Goal: Check status: Check status

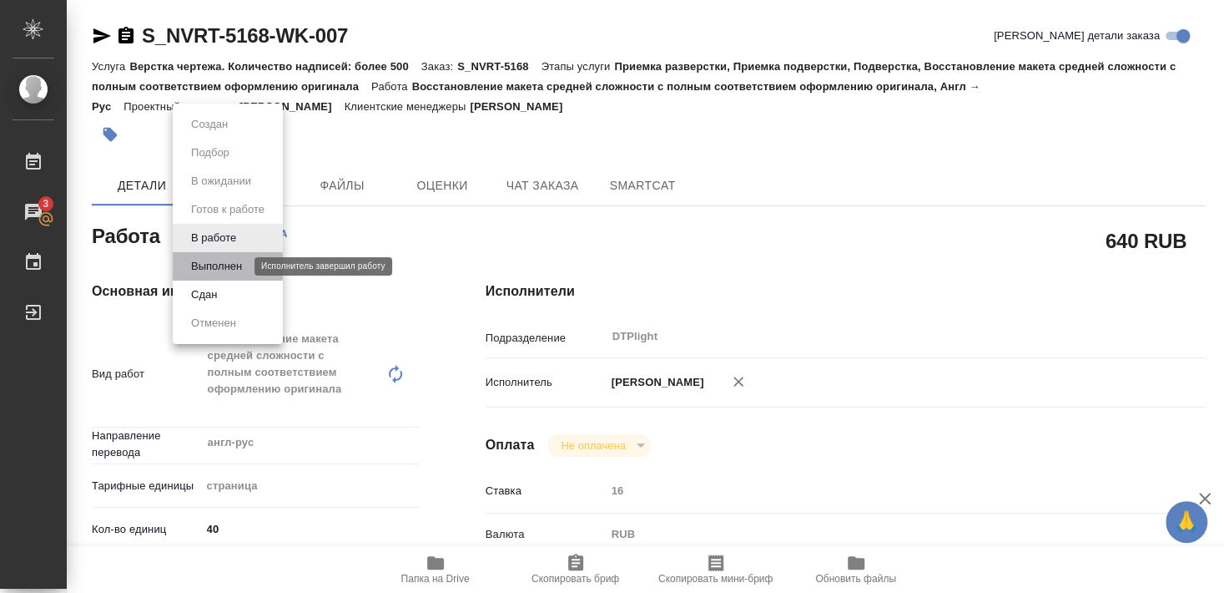
click at [208, 266] on button "Выполнен" at bounding box center [216, 266] width 61 height 18
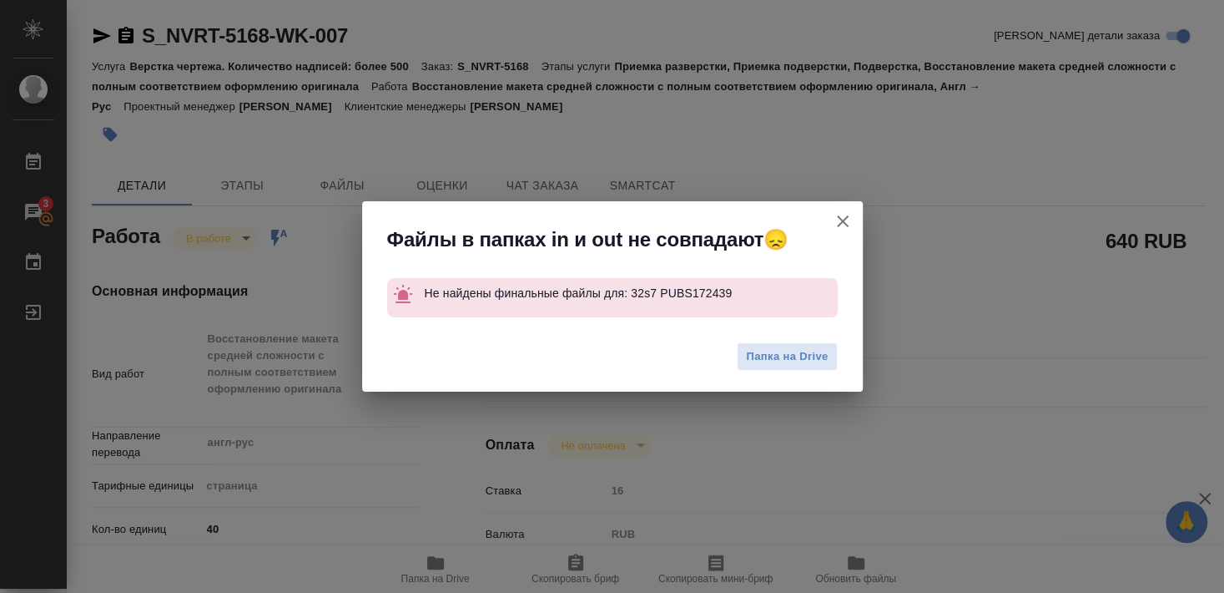
type textarea "x"
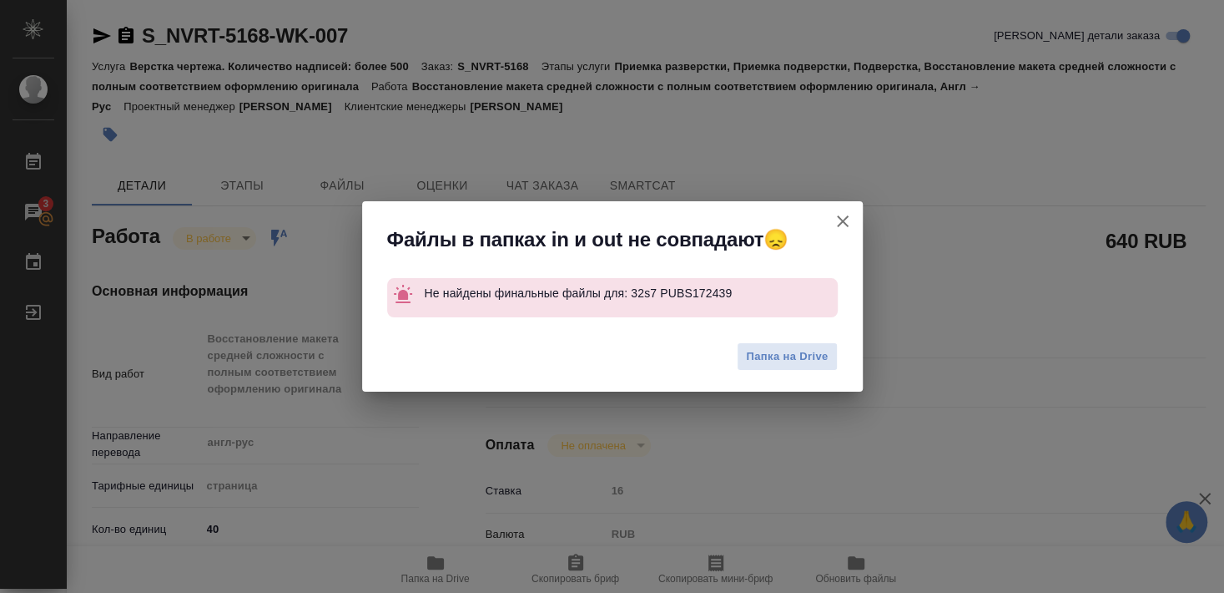
type textarea "x"
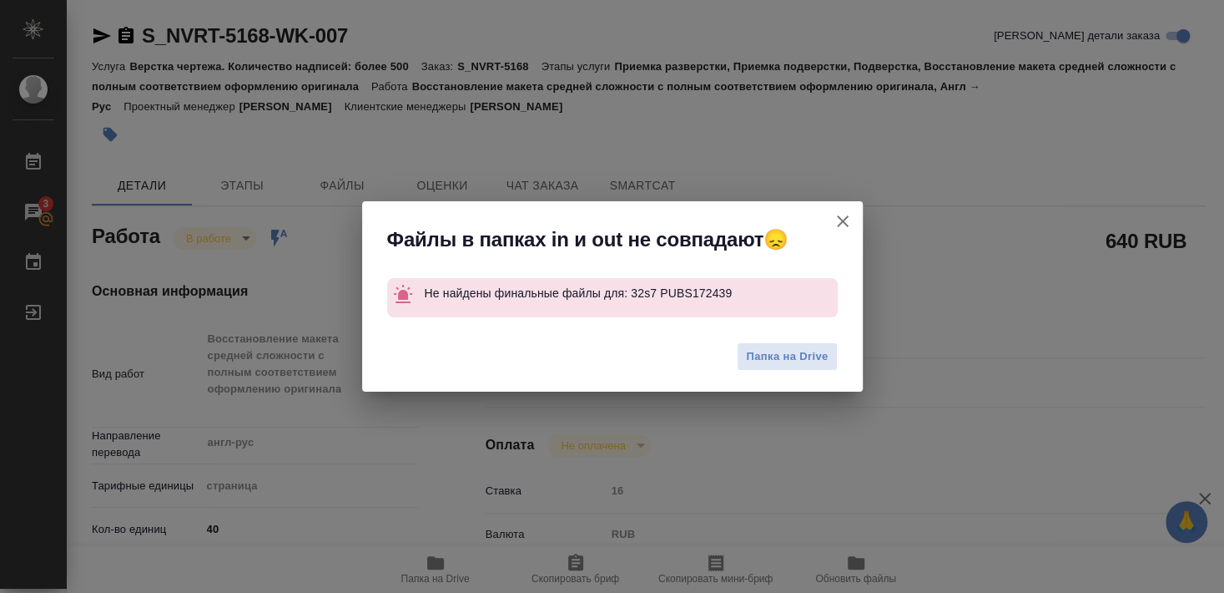
type textarea "x"
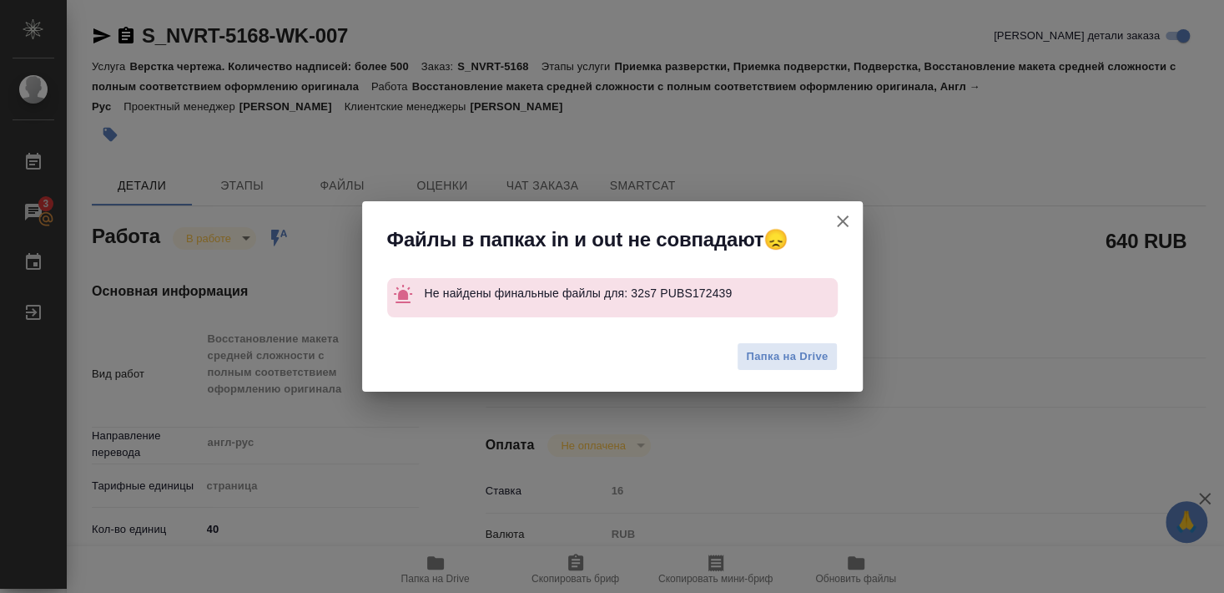
click at [845, 220] on icon "button" at bounding box center [843, 221] width 20 height 20
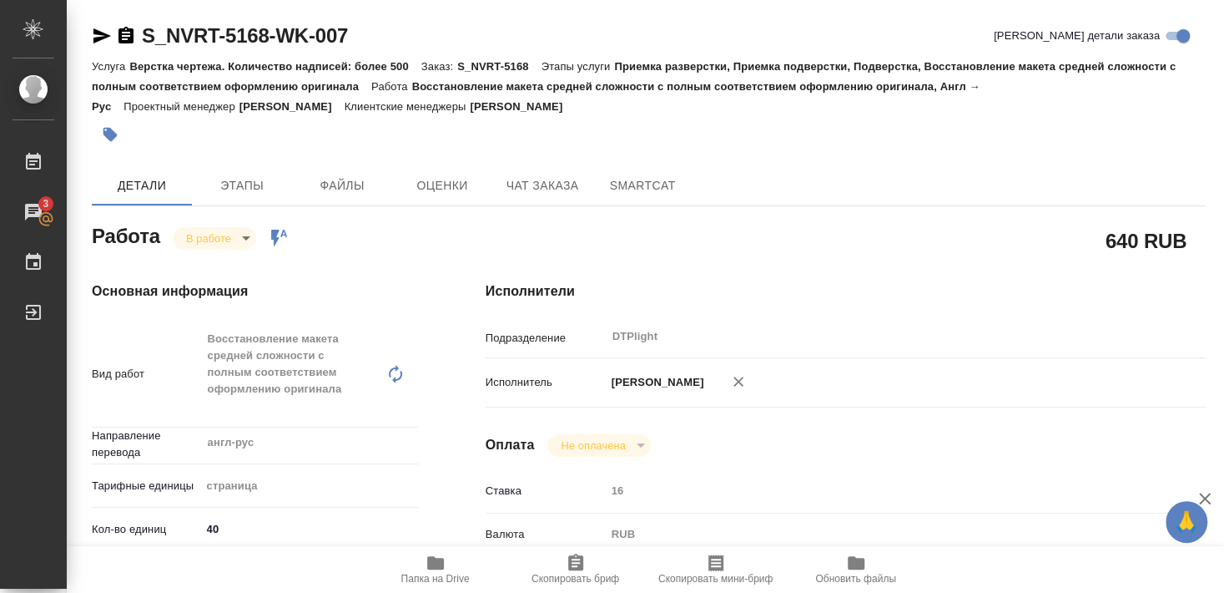
type textarea "x"
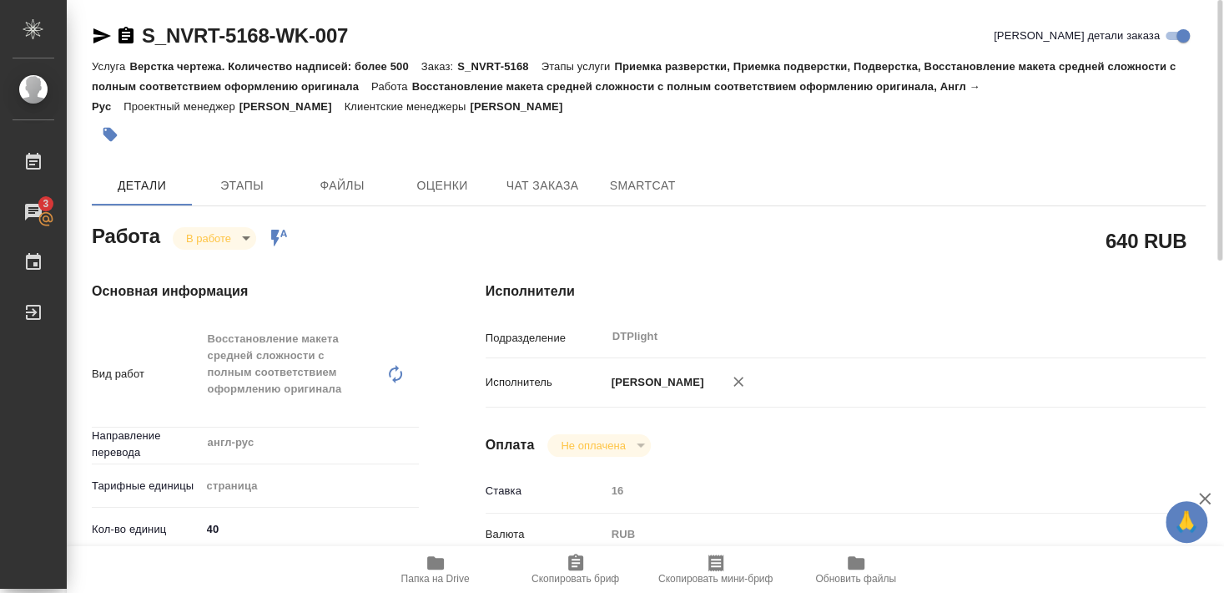
type textarea "x"
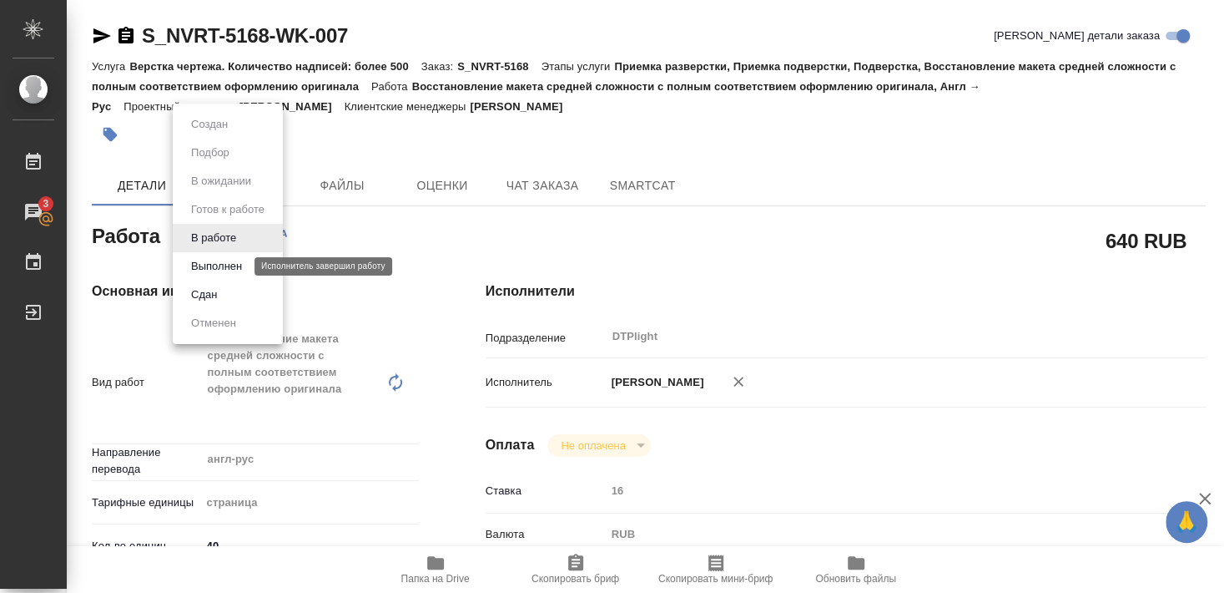
click at [215, 266] on button "Выполнен" at bounding box center [216, 266] width 61 height 18
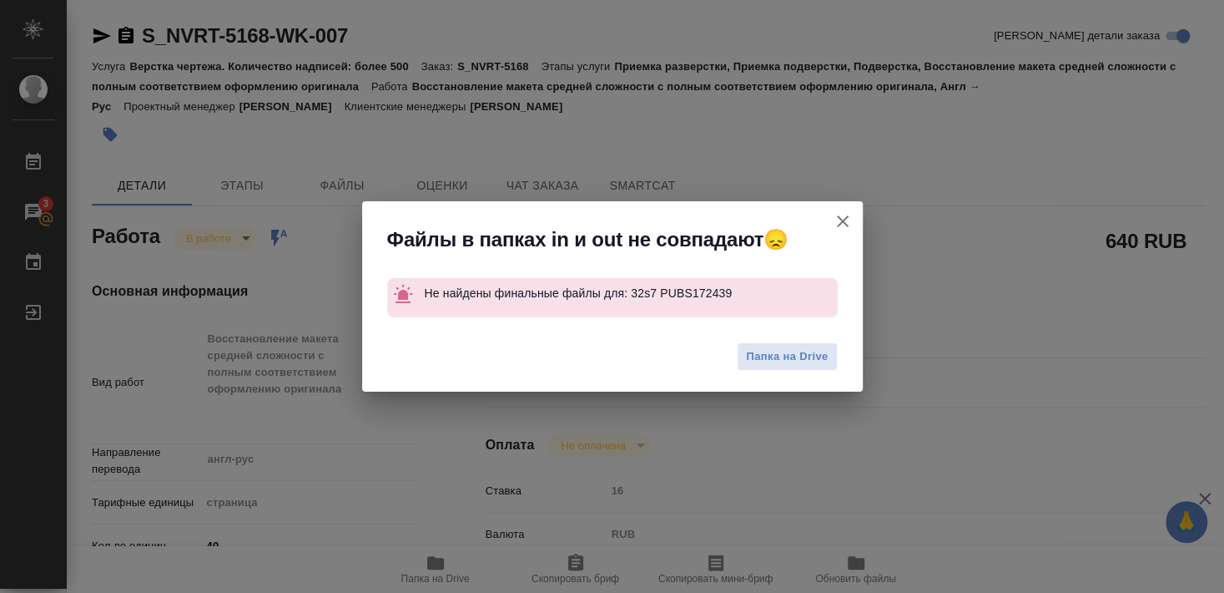
type textarea "x"
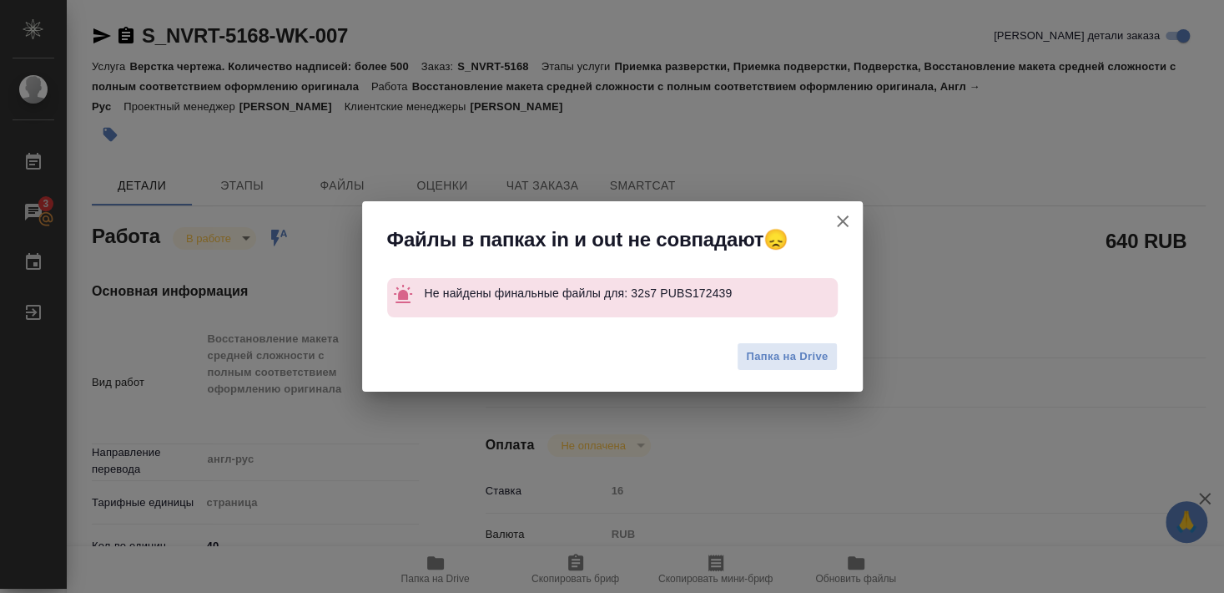
type textarea "x"
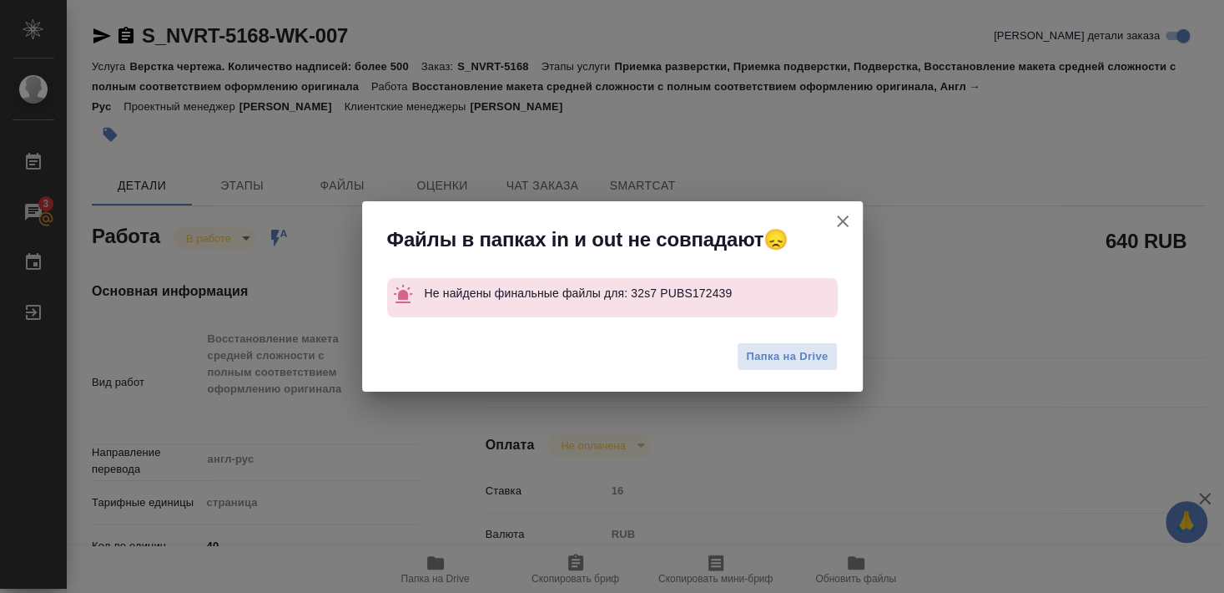
type textarea "x"
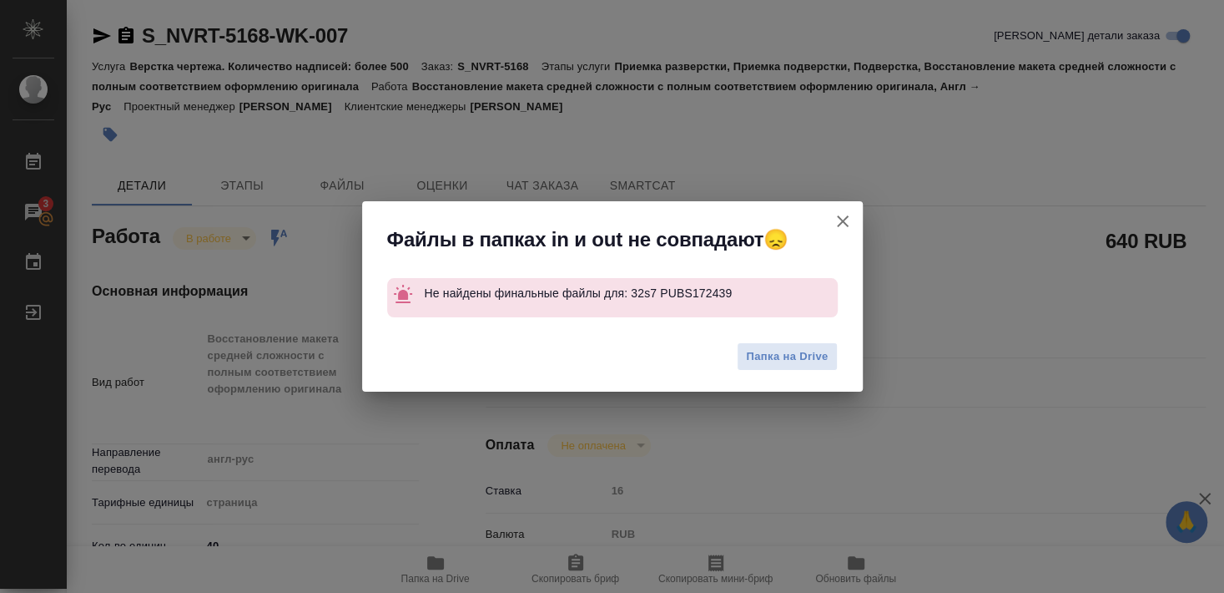
click at [843, 221] on icon "button" at bounding box center [843, 221] width 12 height 12
type textarea "x"
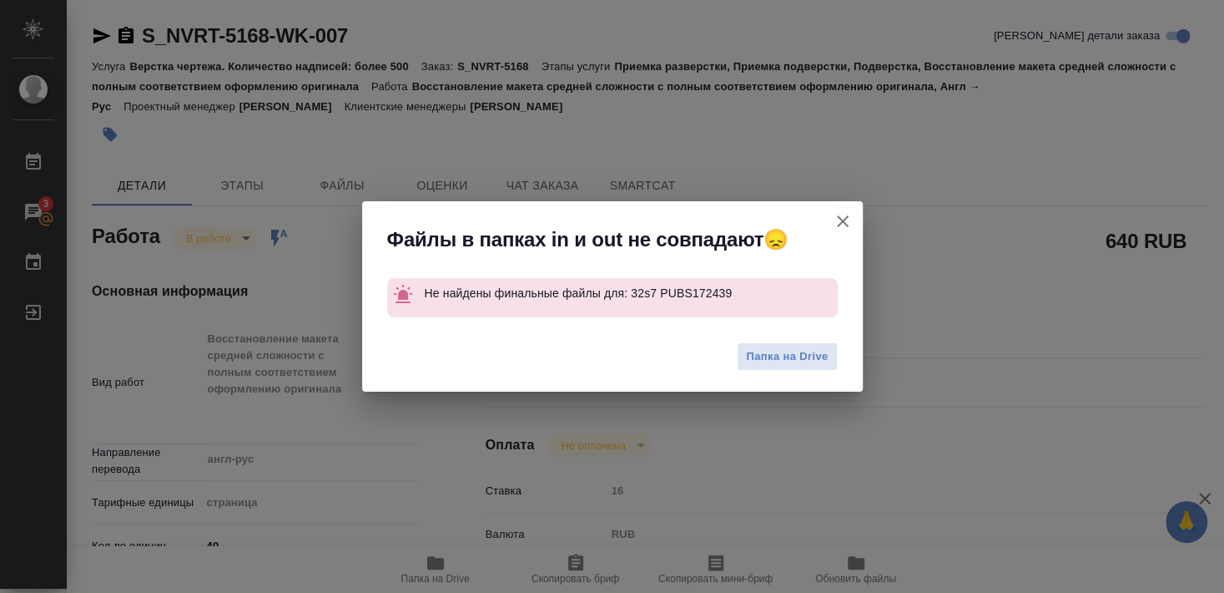
type textarea "x"
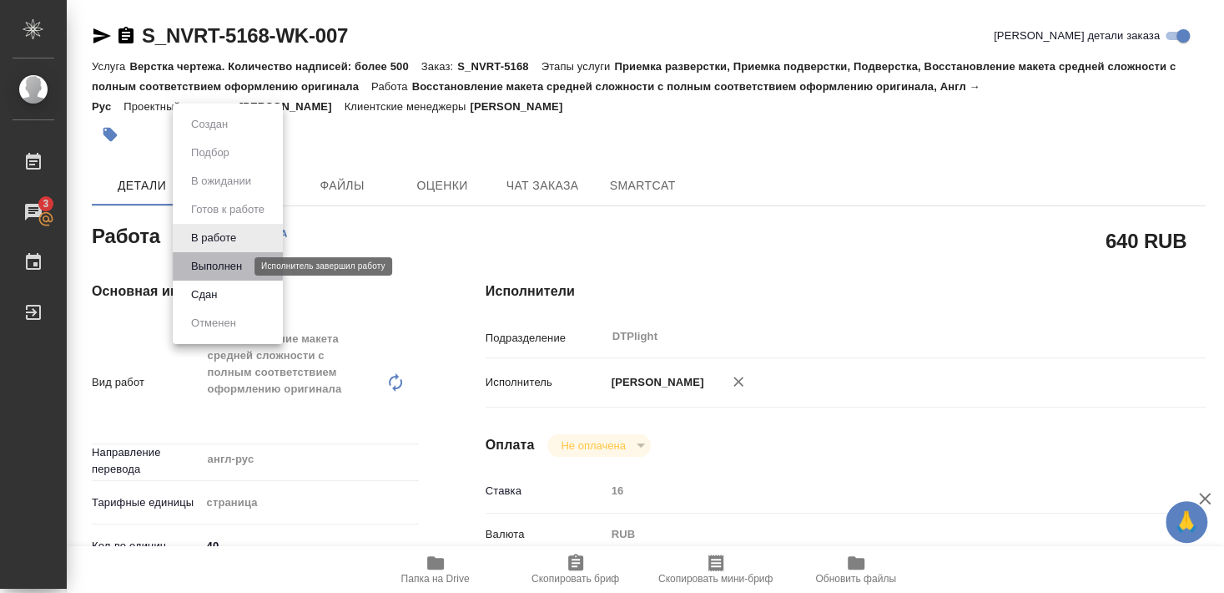
click at [206, 262] on button "Выполнен" at bounding box center [216, 266] width 61 height 18
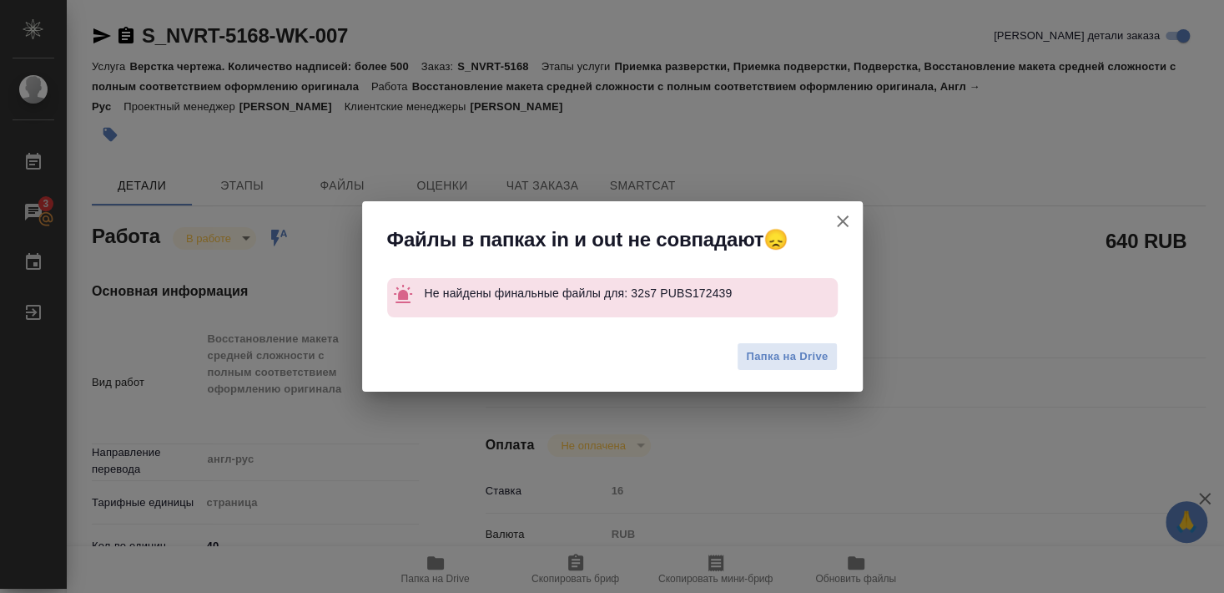
type textarea "x"
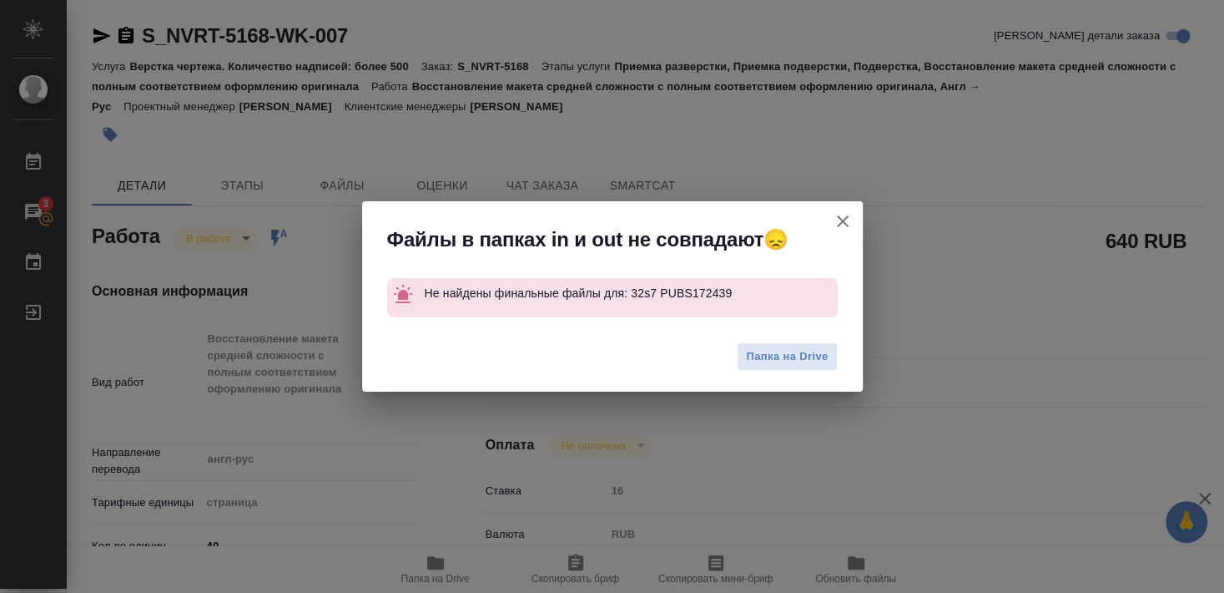
type textarea "x"
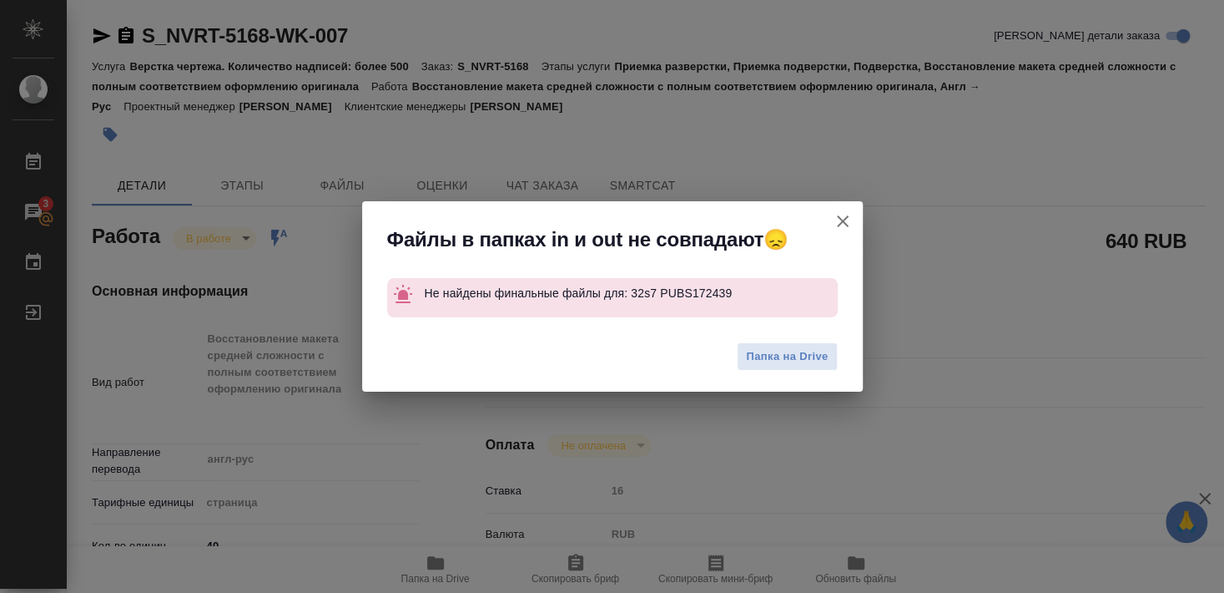
type textarea "x"
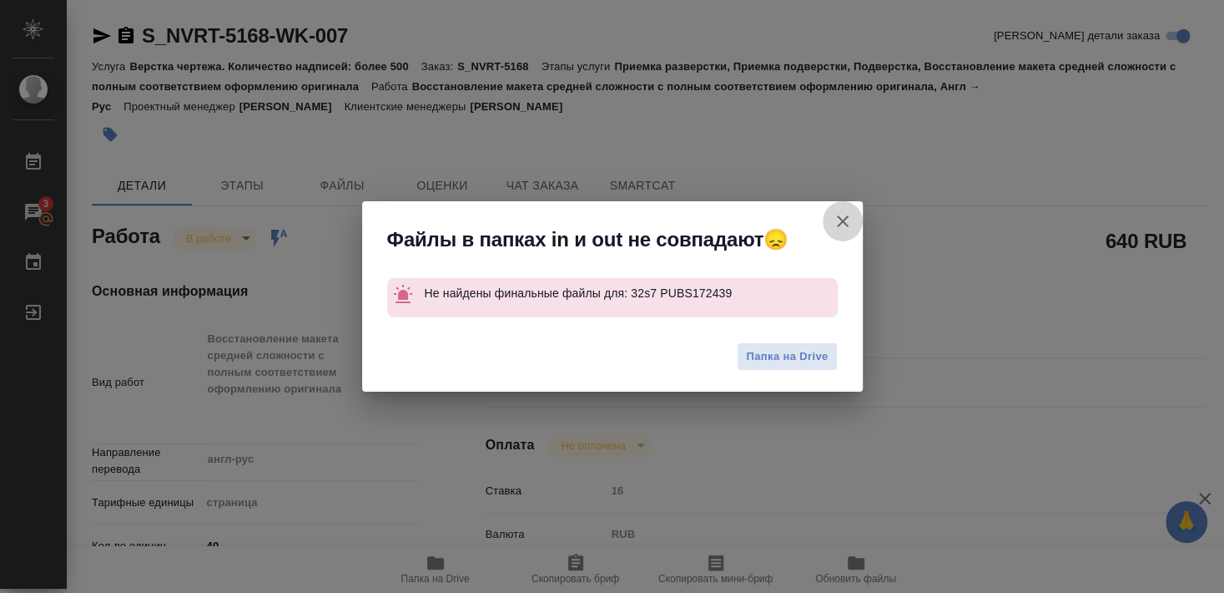
click at [844, 219] on icon "button" at bounding box center [843, 221] width 12 height 12
type textarea "x"
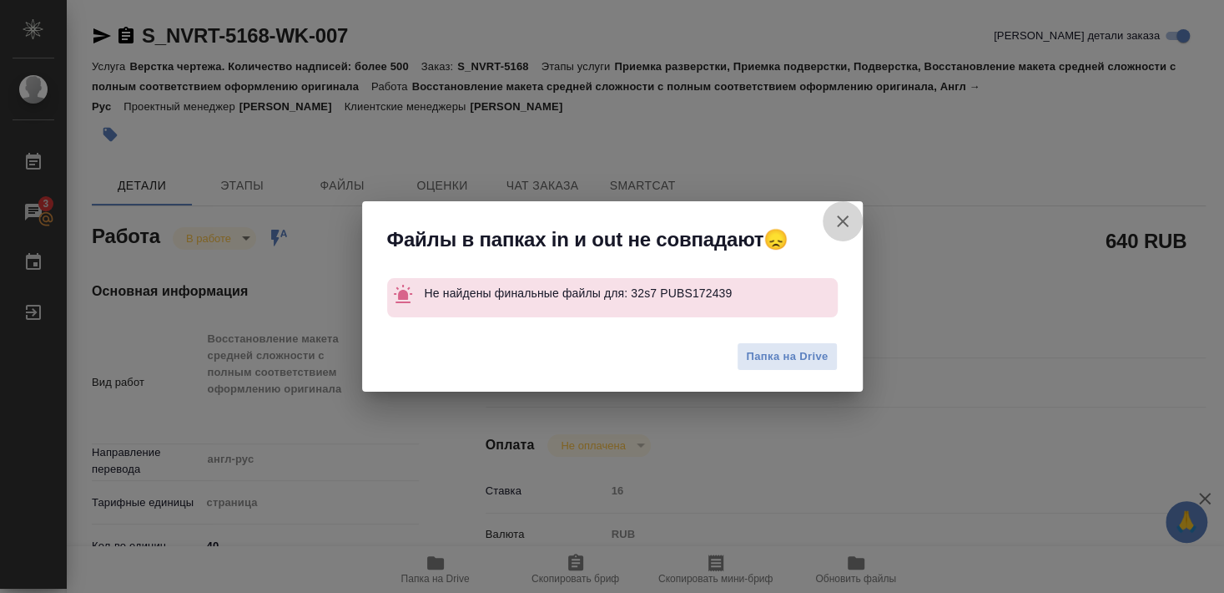
type textarea "x"
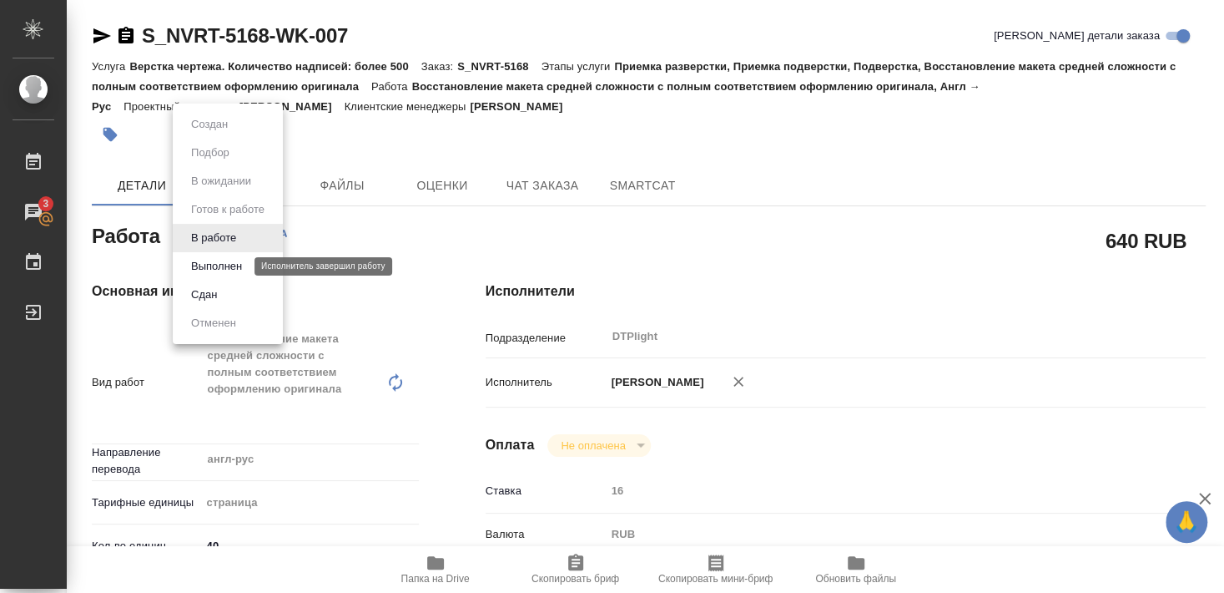
click at [214, 262] on button "Выполнен" at bounding box center [216, 266] width 61 height 18
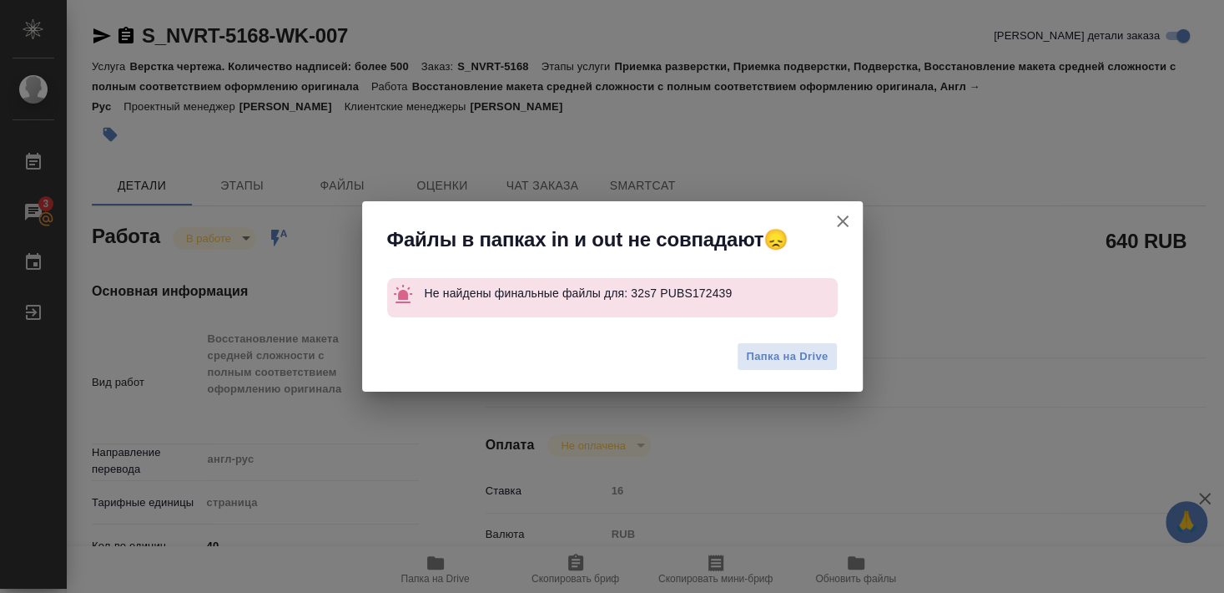
type textarea "x"
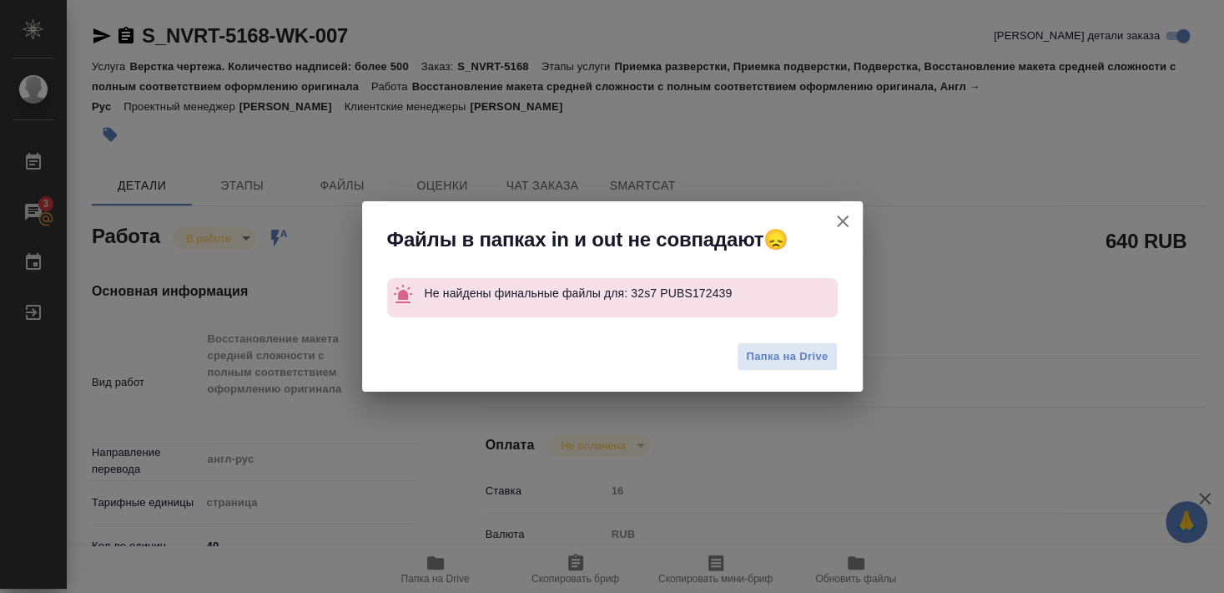
type textarea "x"
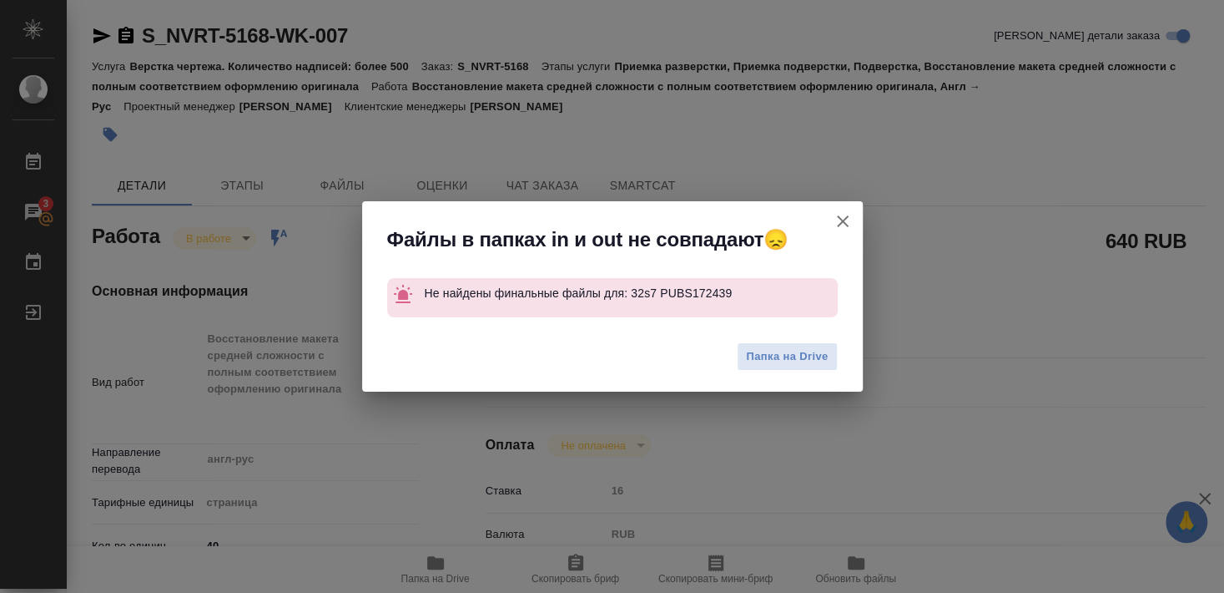
type textarea "x"
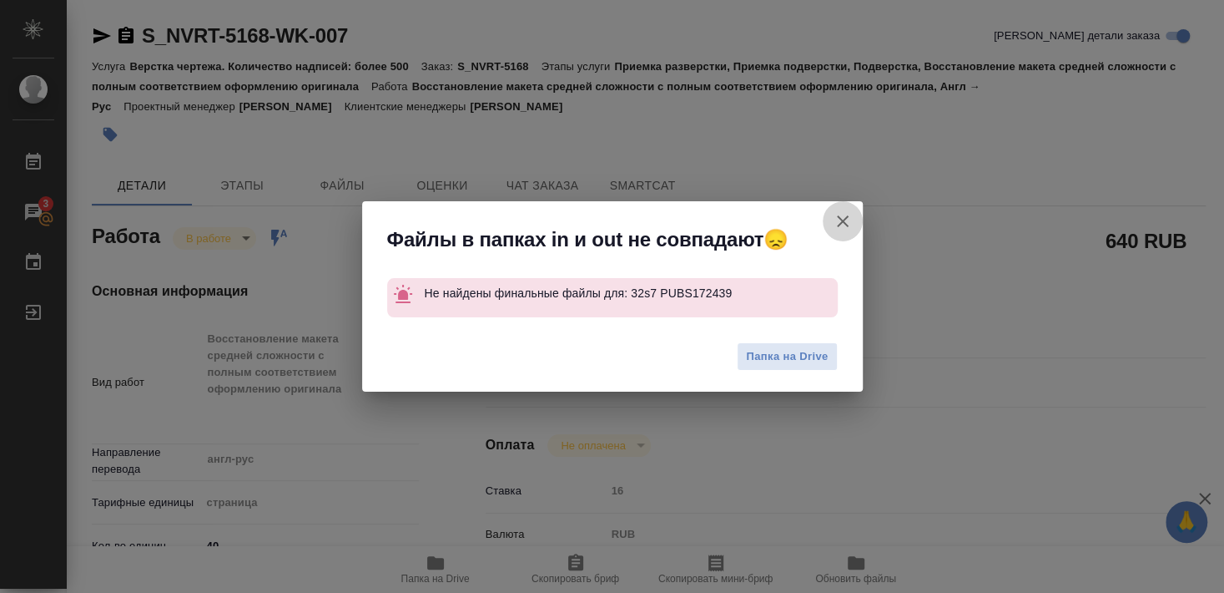
click at [840, 221] on icon "button" at bounding box center [843, 221] width 20 height 20
type textarea "x"
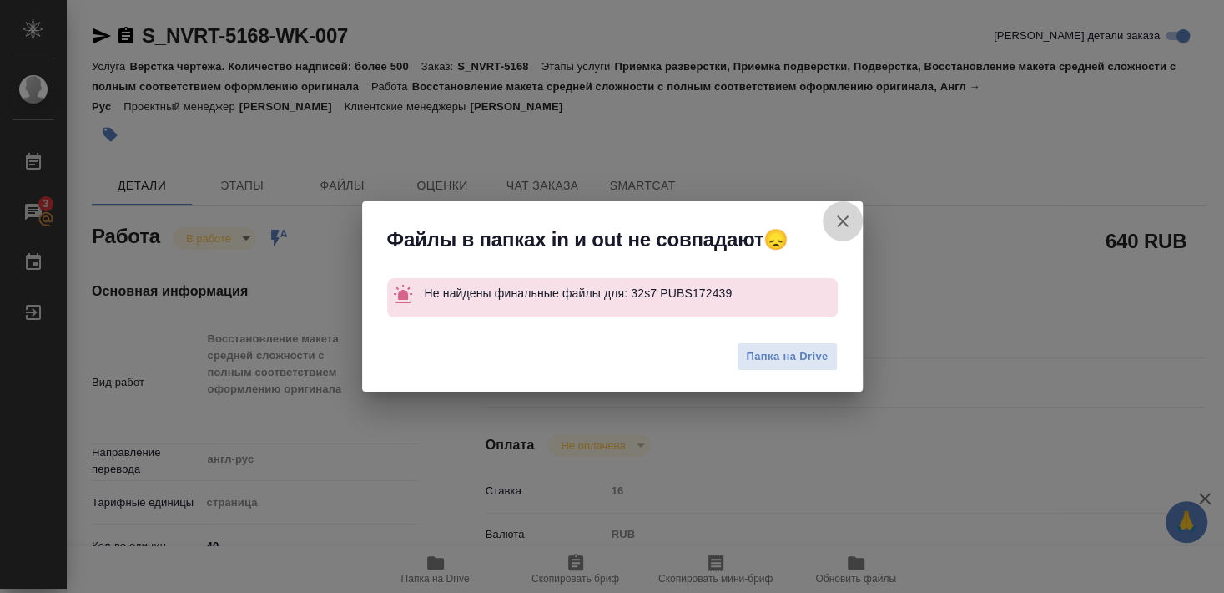
type textarea "x"
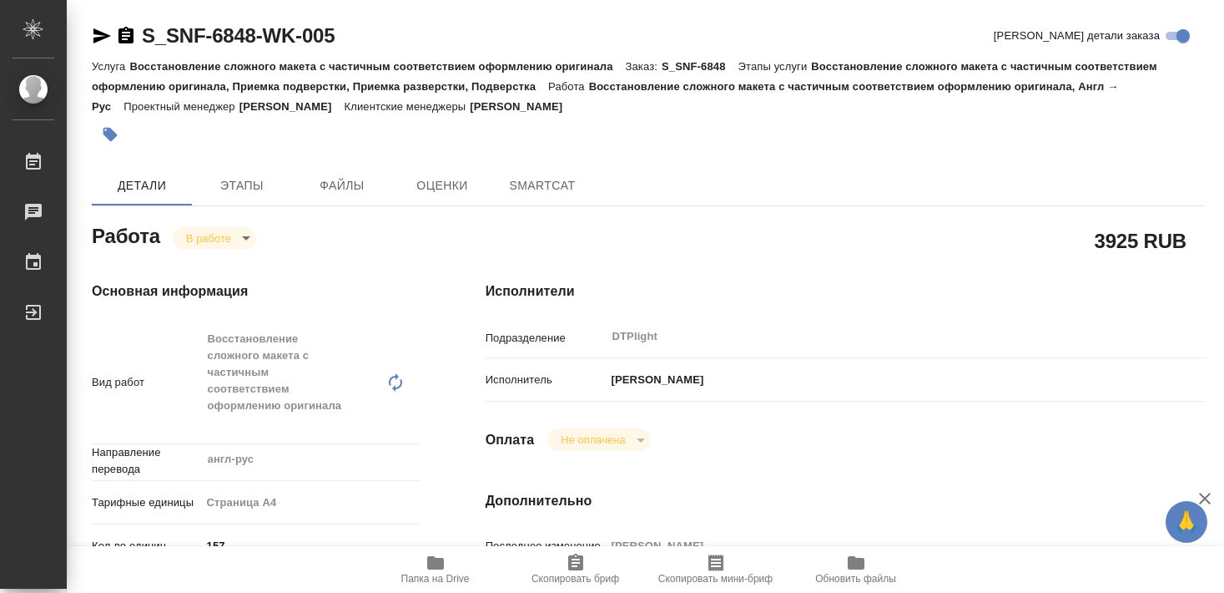
type textarea "x"
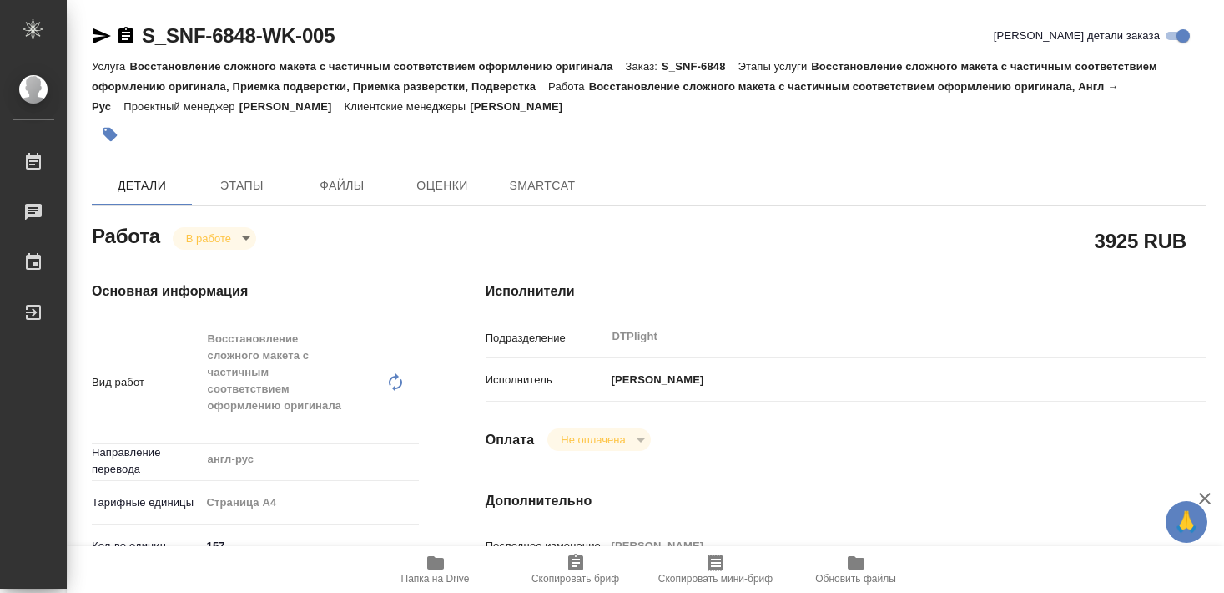
type textarea "x"
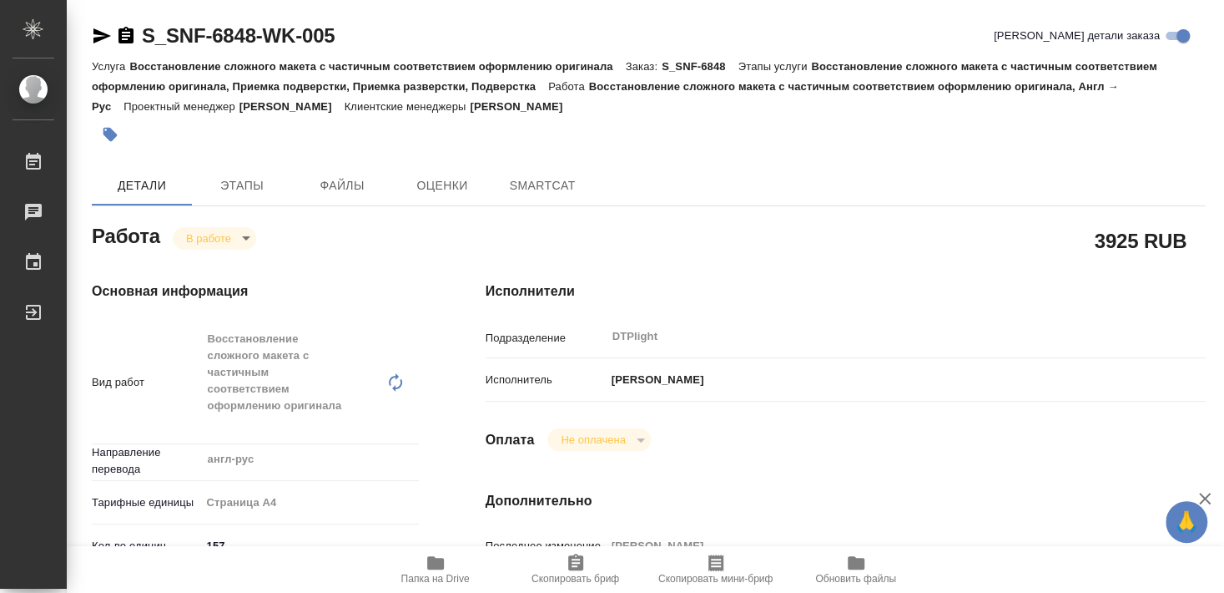
type textarea "x"
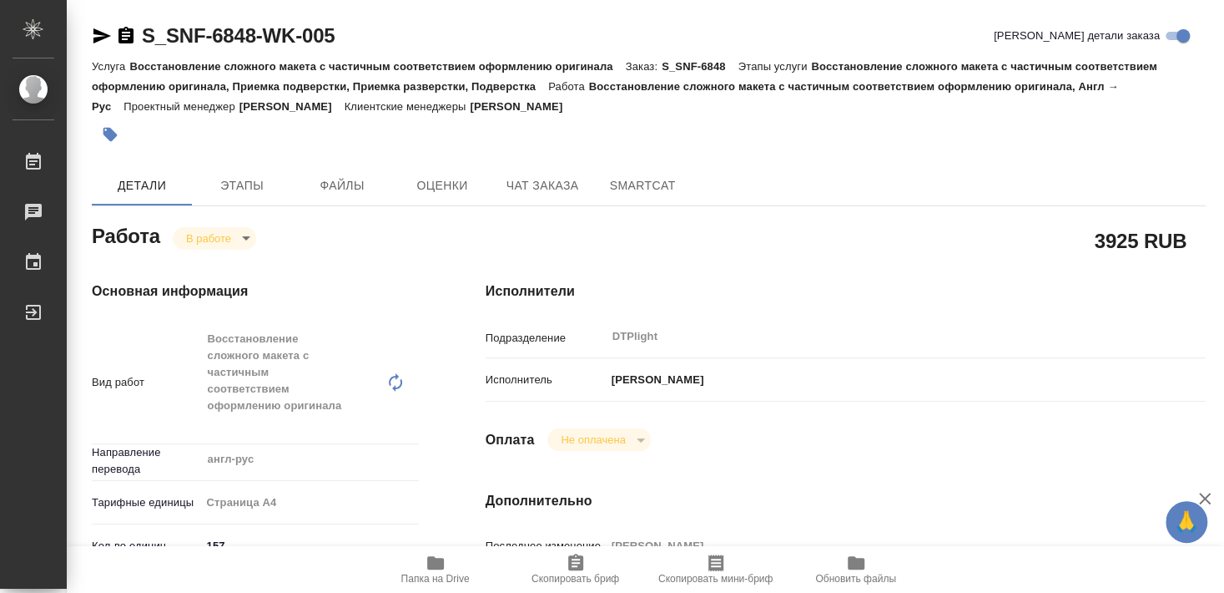
type textarea "x"
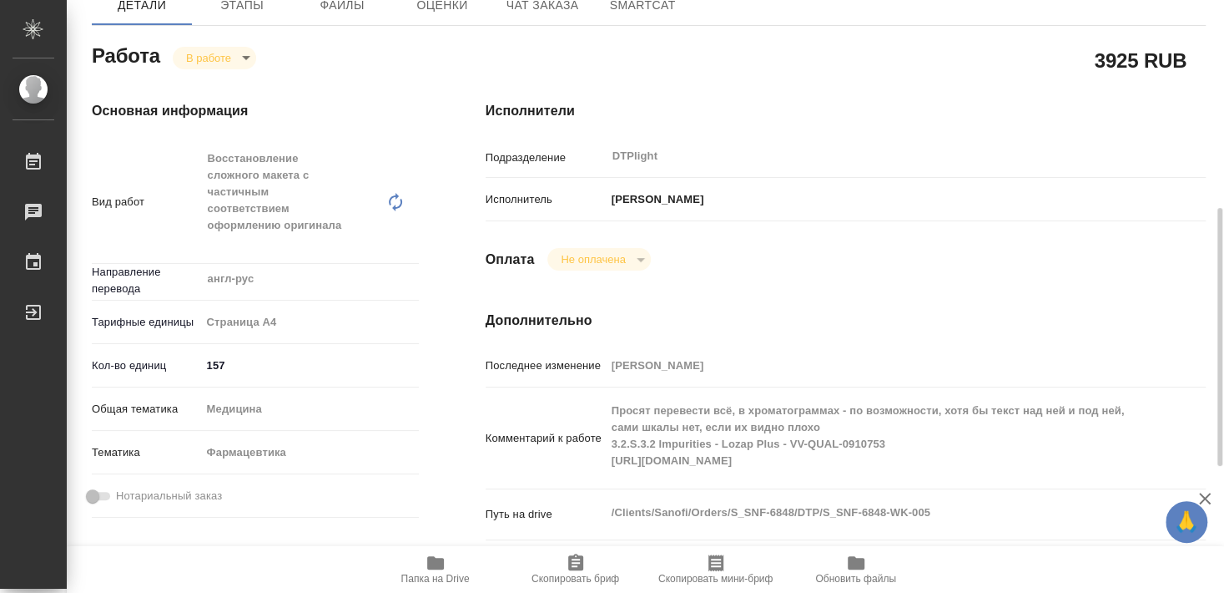
scroll to position [270, 0]
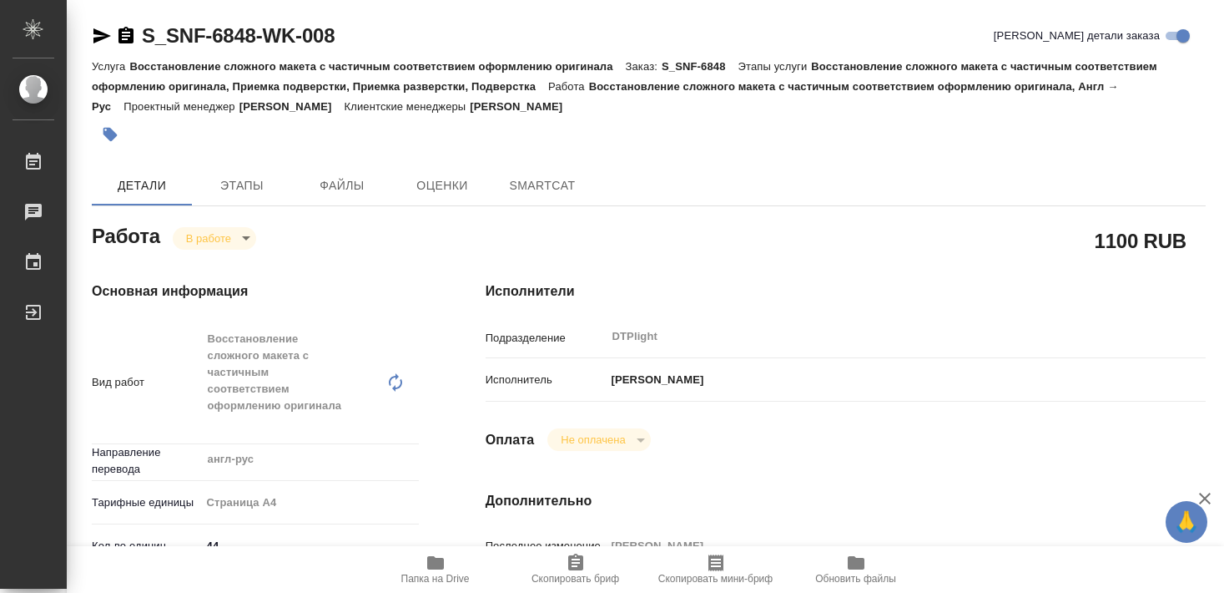
type textarea "x"
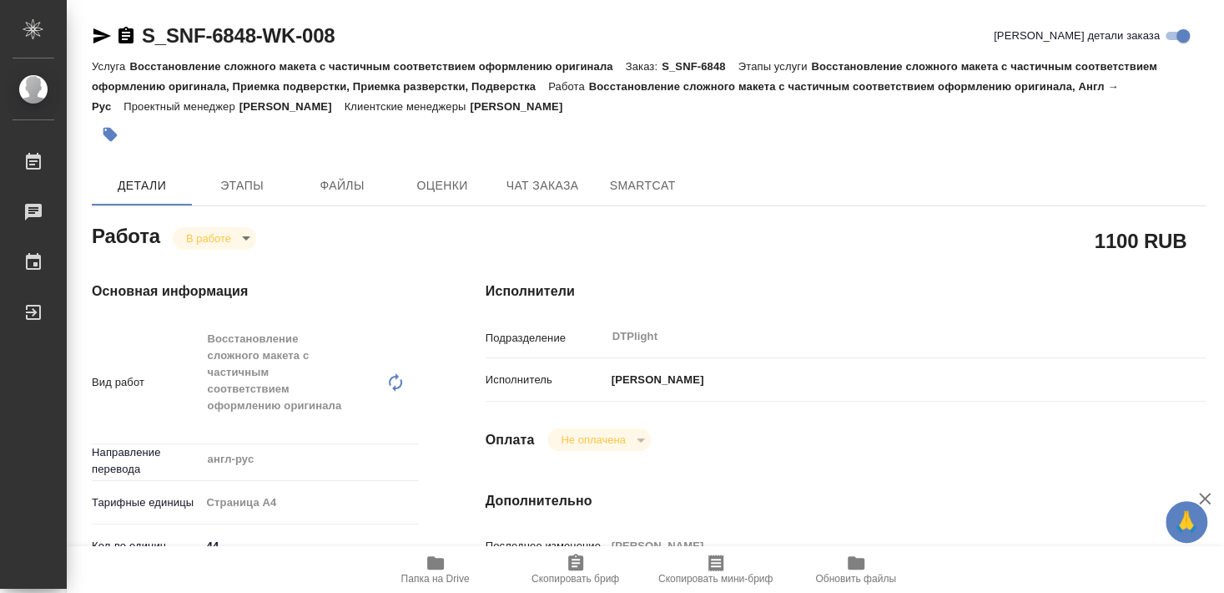
type textarea "x"
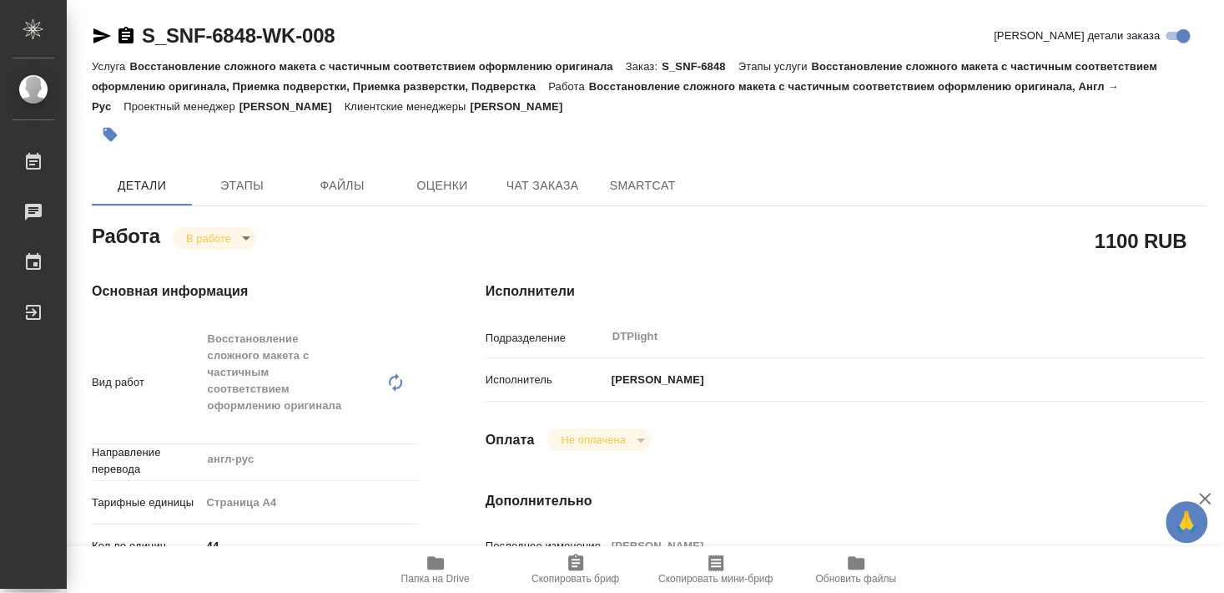
type textarea "x"
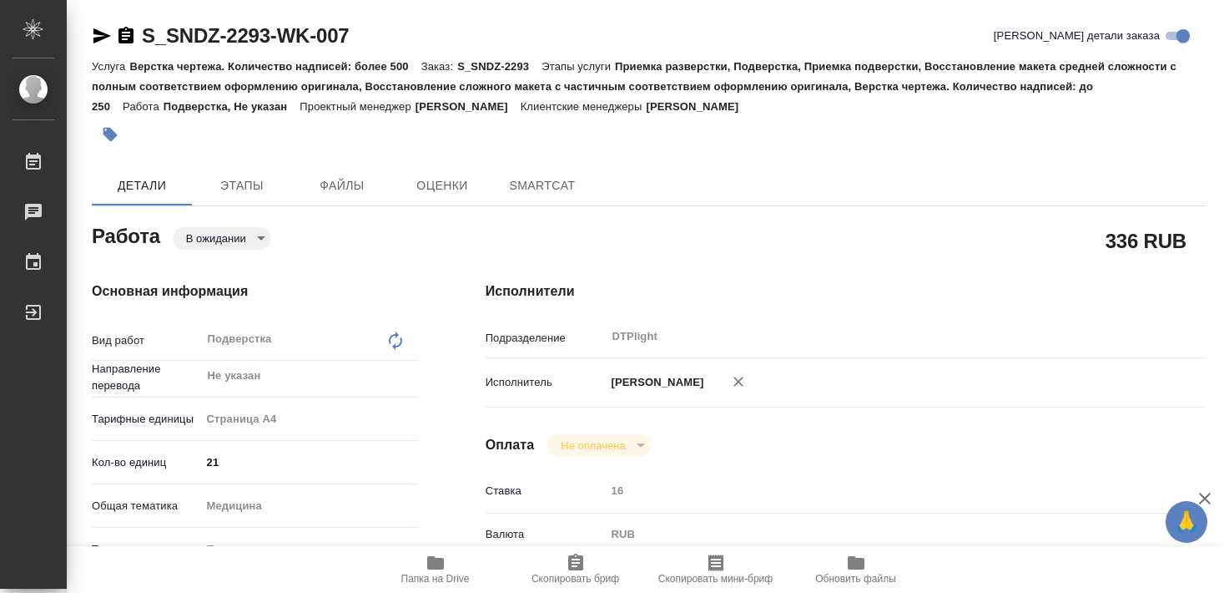
type textarea "x"
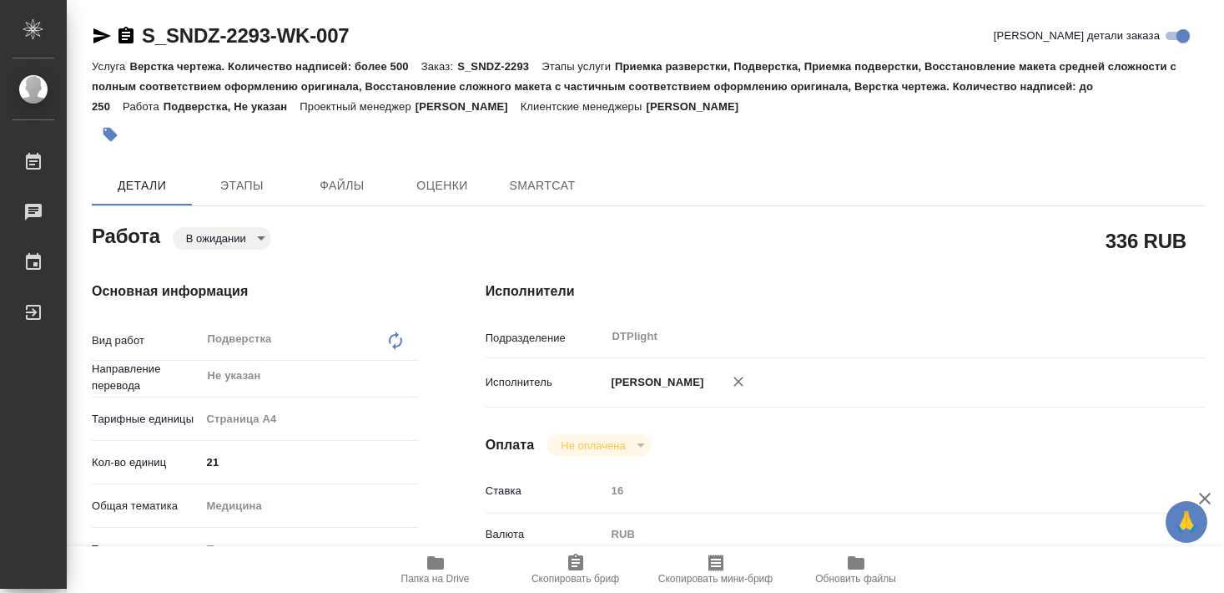
type textarea "x"
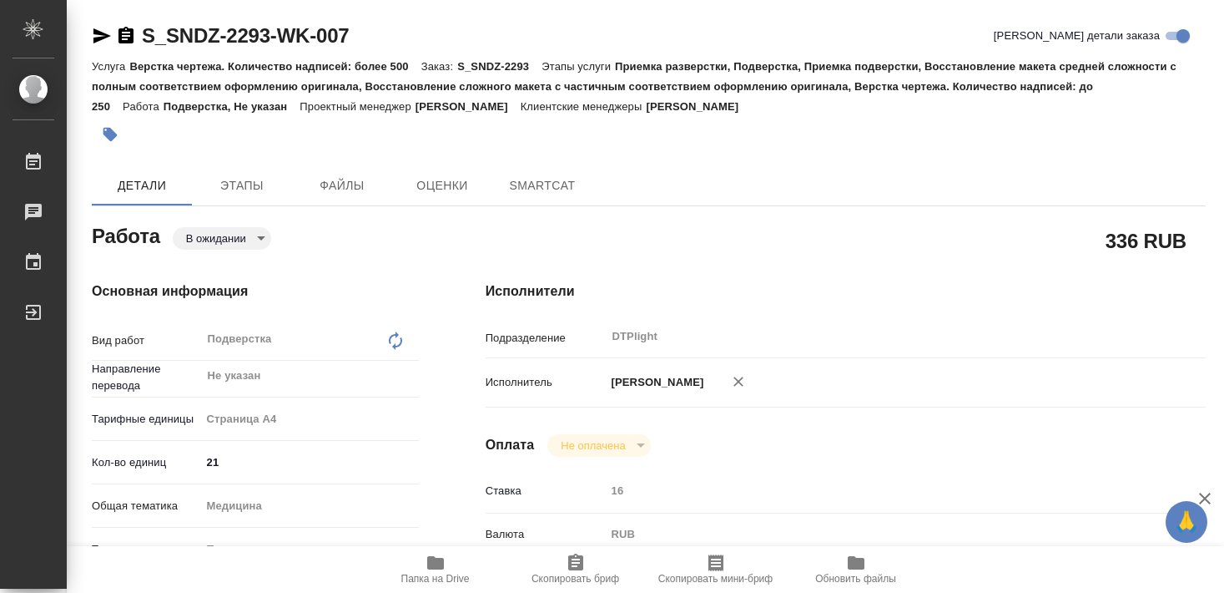
type textarea "x"
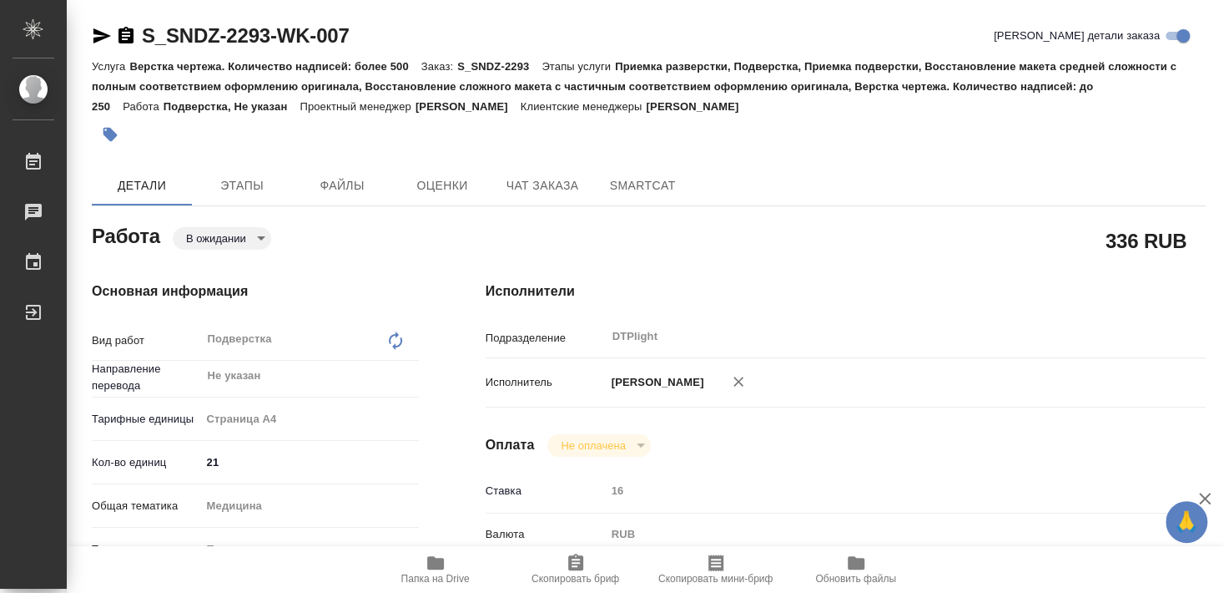
type textarea "x"
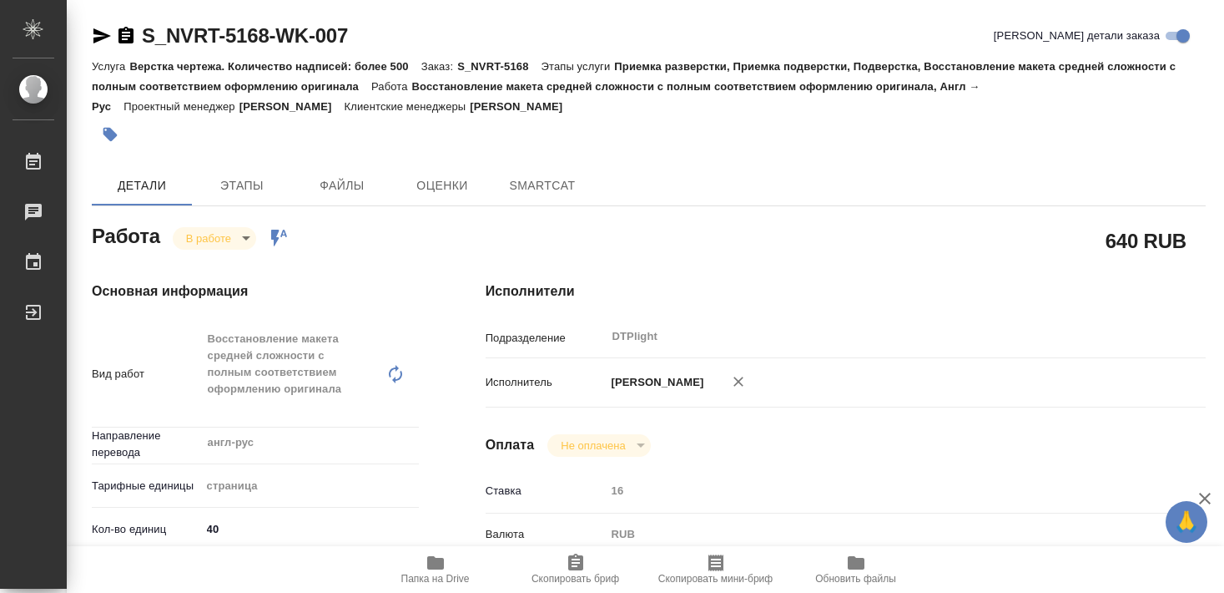
type textarea "x"
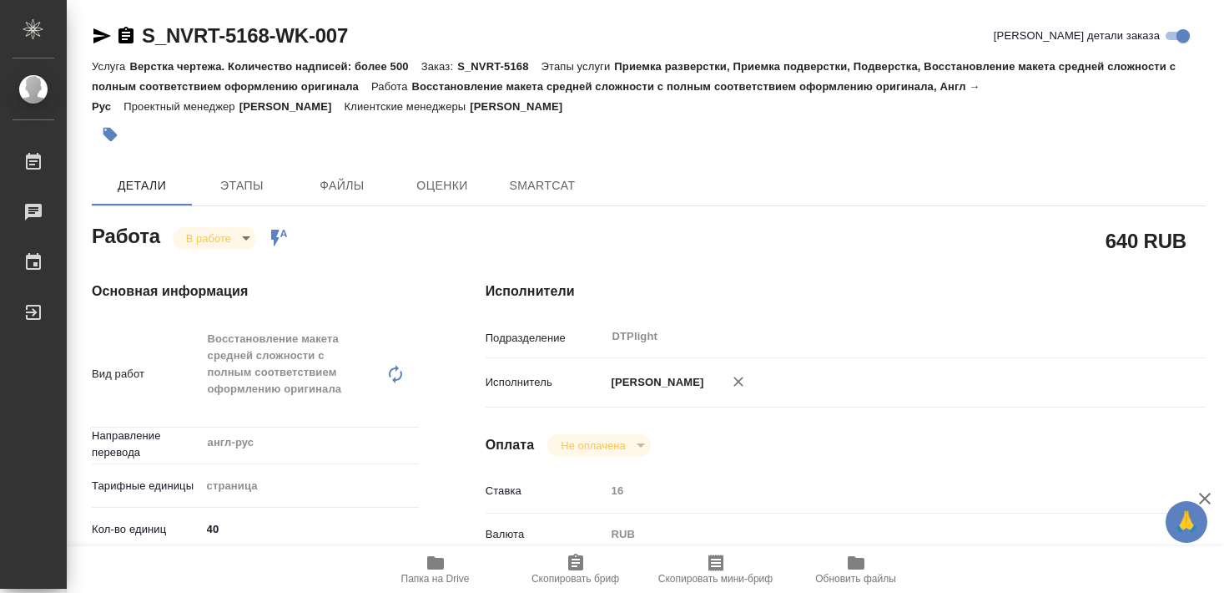
type textarea "x"
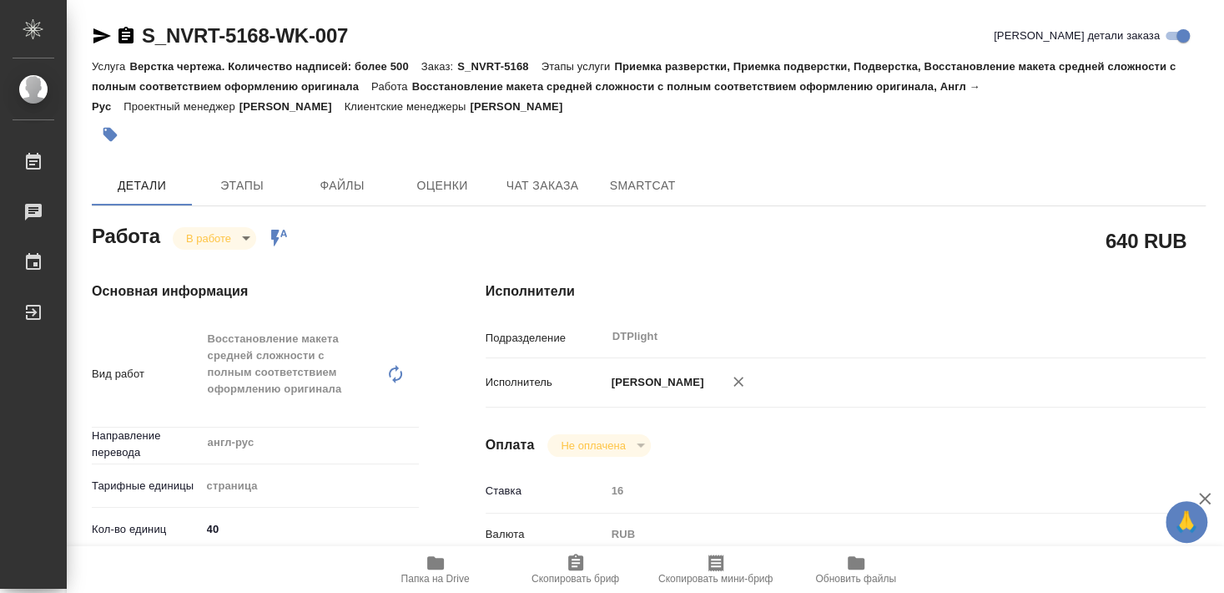
type textarea "x"
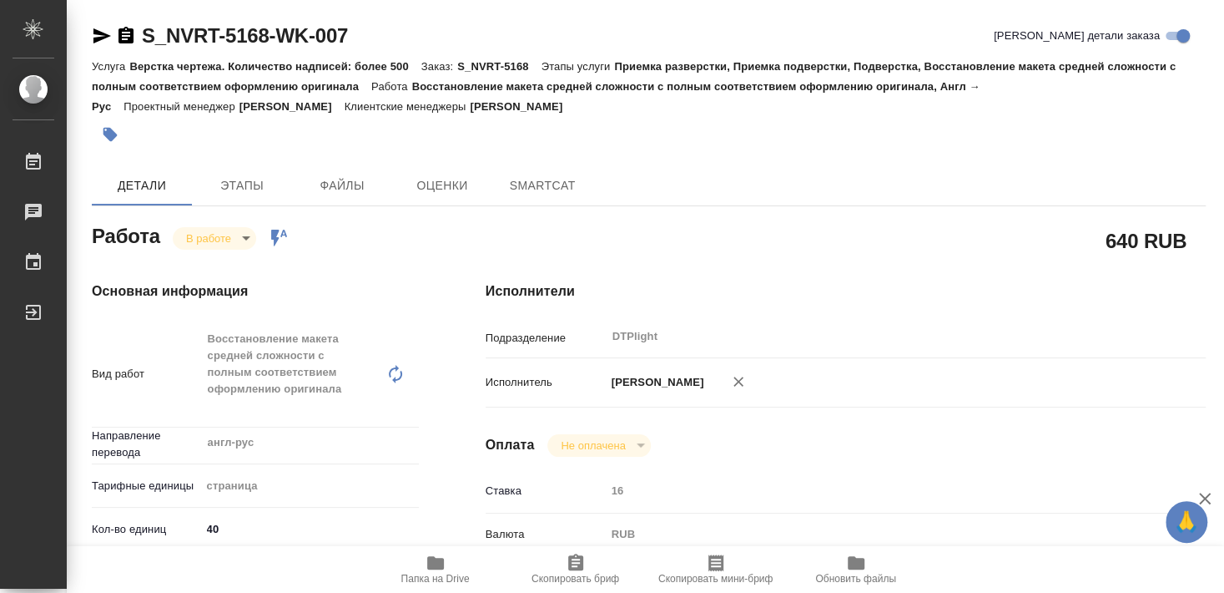
type textarea "x"
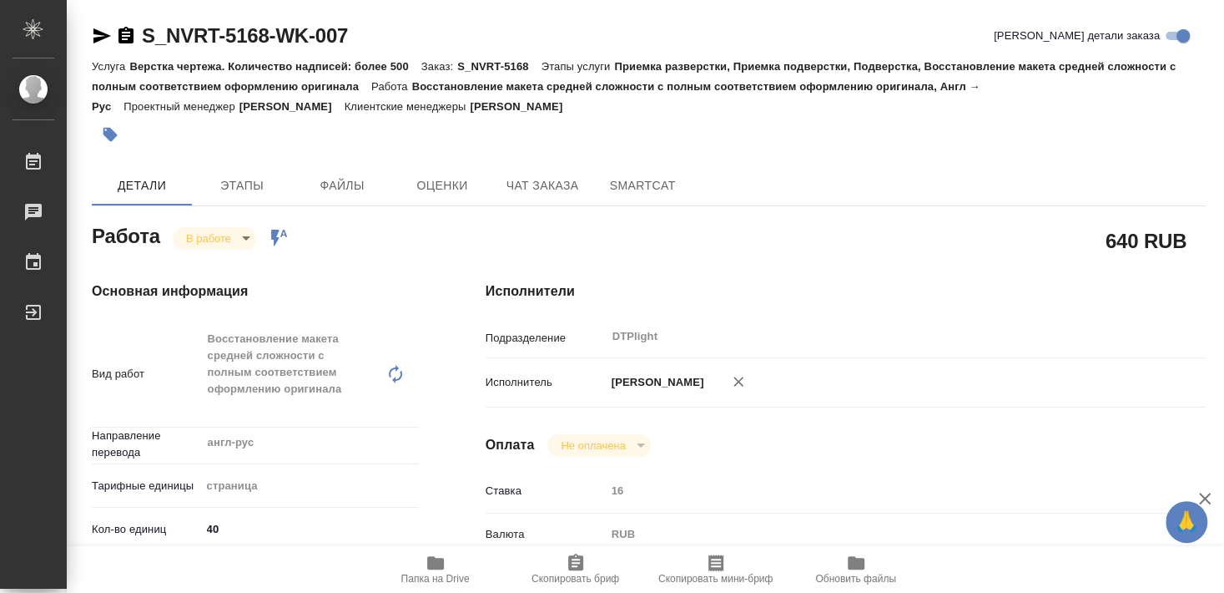
type textarea "x"
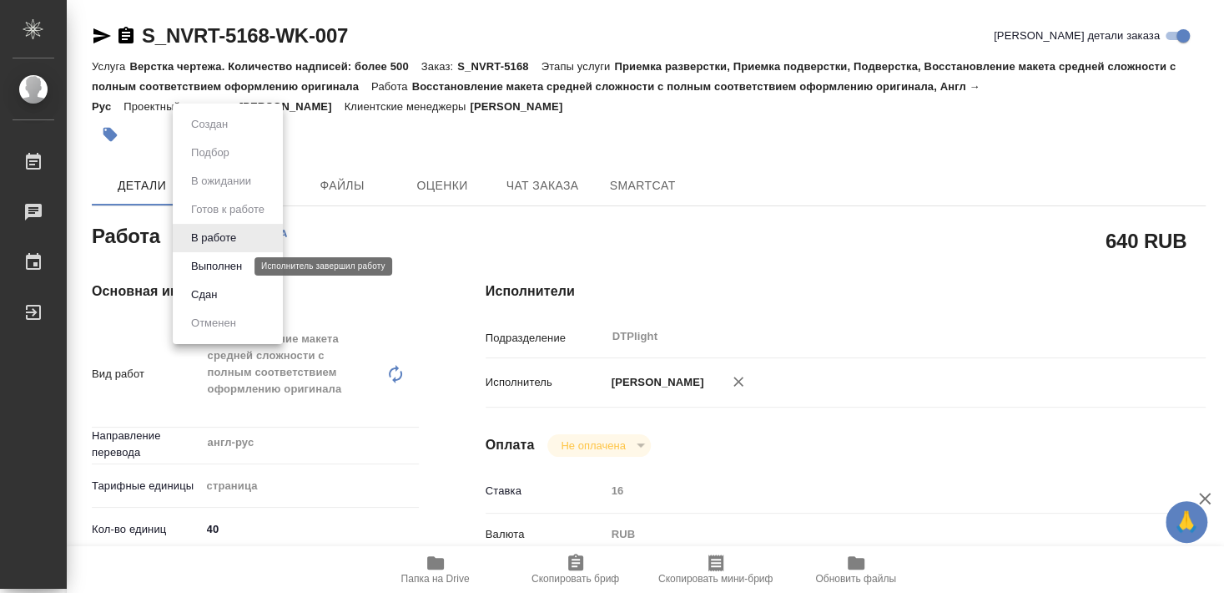
click at [216, 270] on button "Выполнен" at bounding box center [216, 266] width 61 height 18
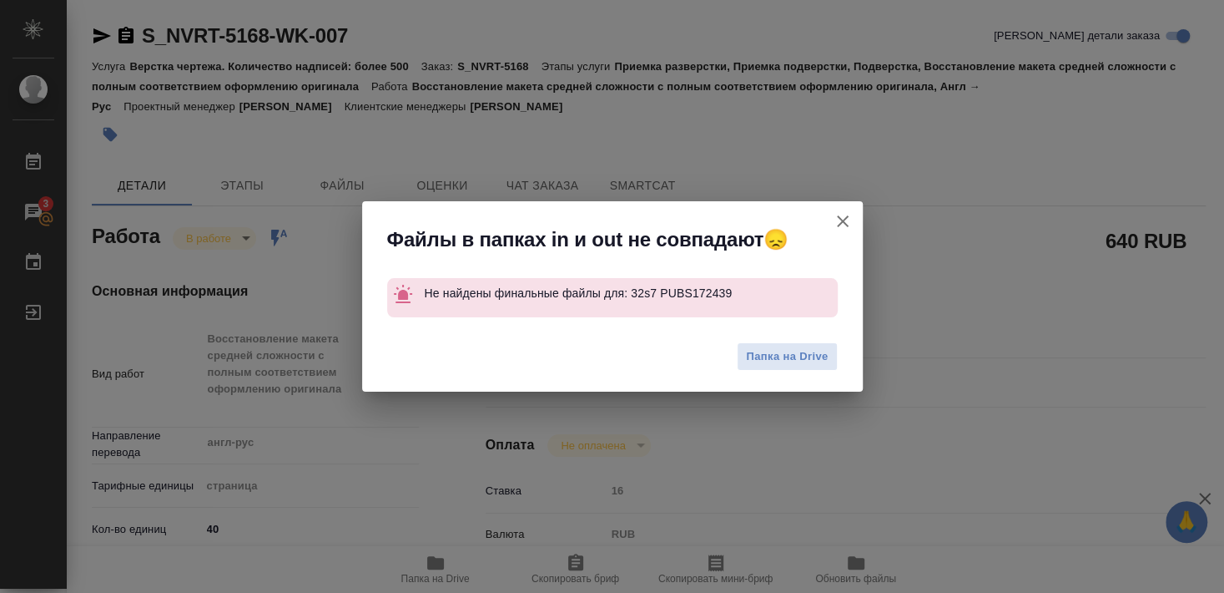
type textarea "x"
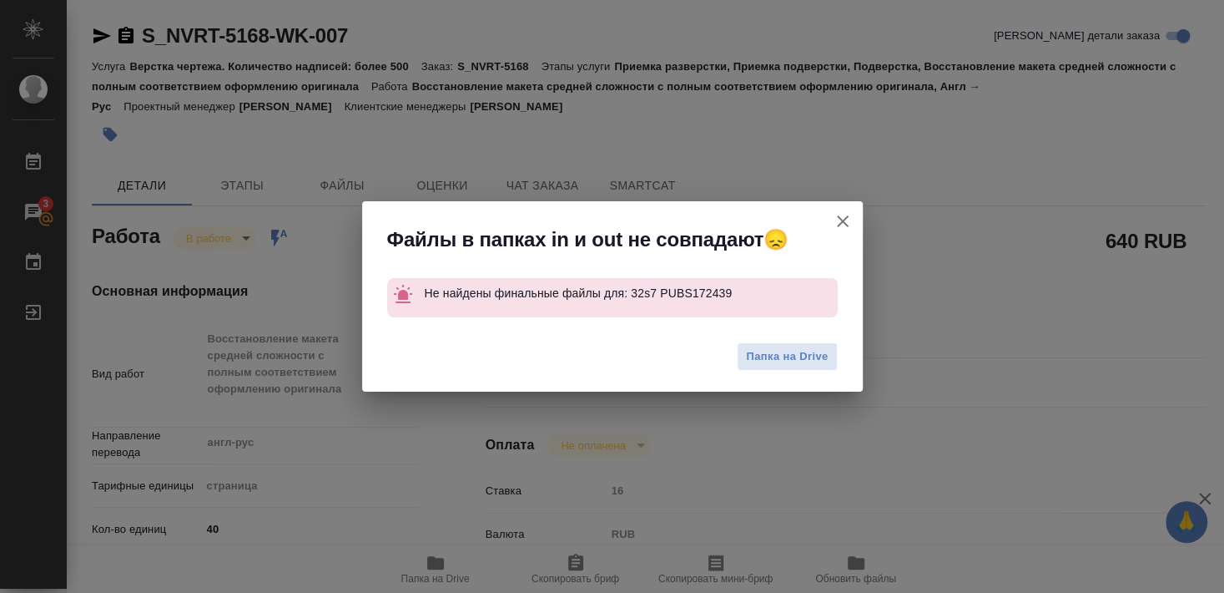
type textarea "x"
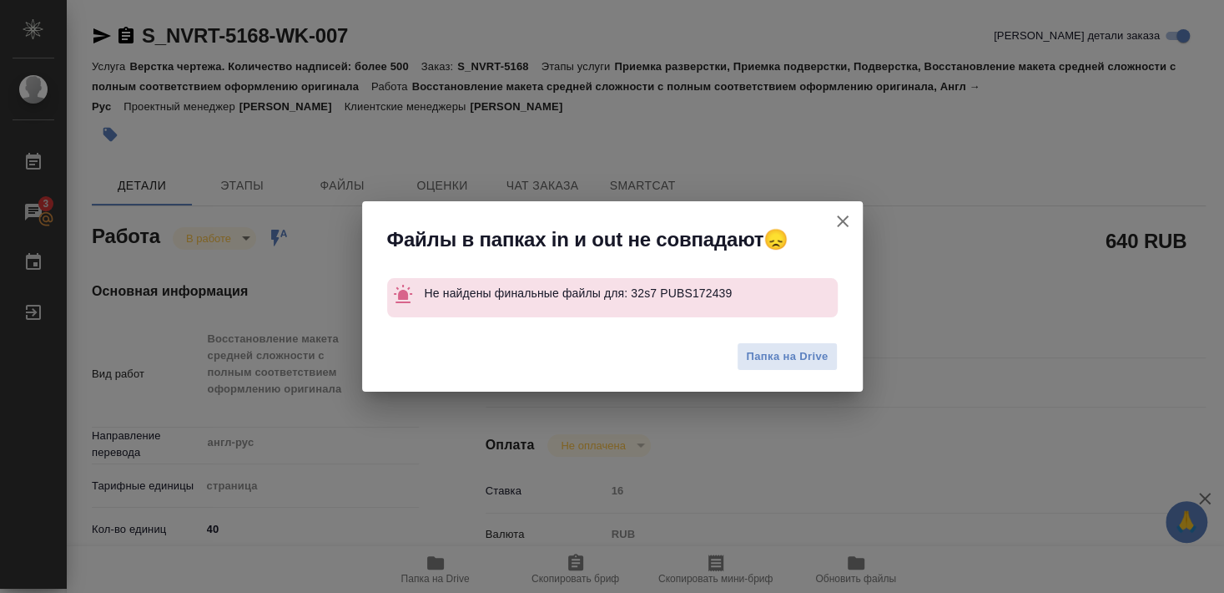
click at [838, 221] on icon "button" at bounding box center [843, 221] width 20 height 20
type textarea "x"
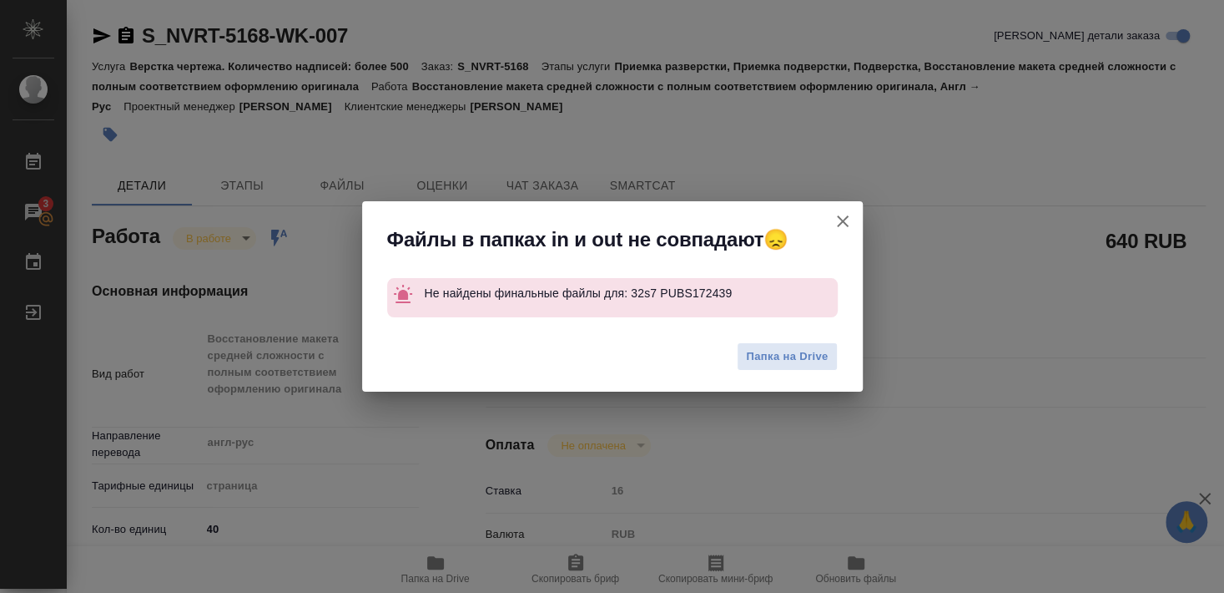
type textarea "x"
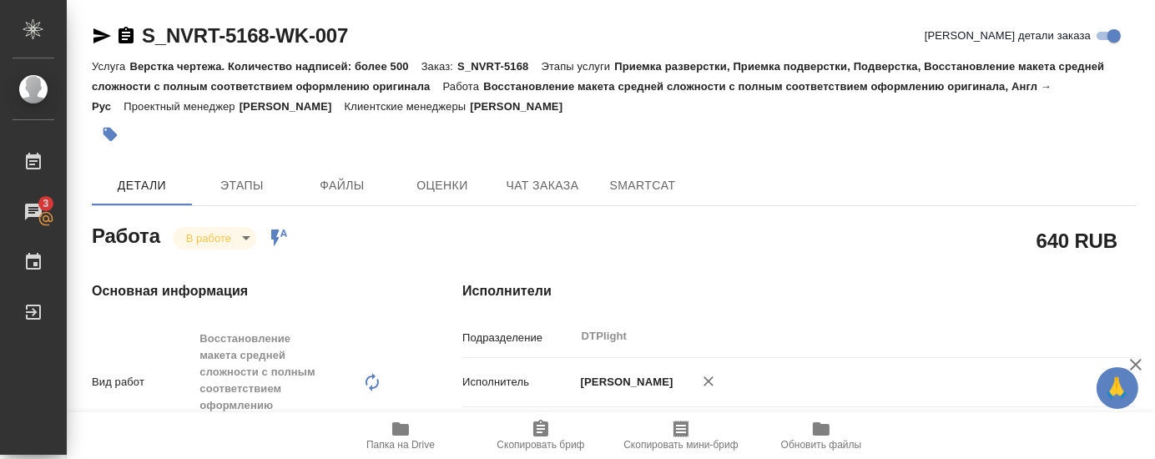
type textarea "x"
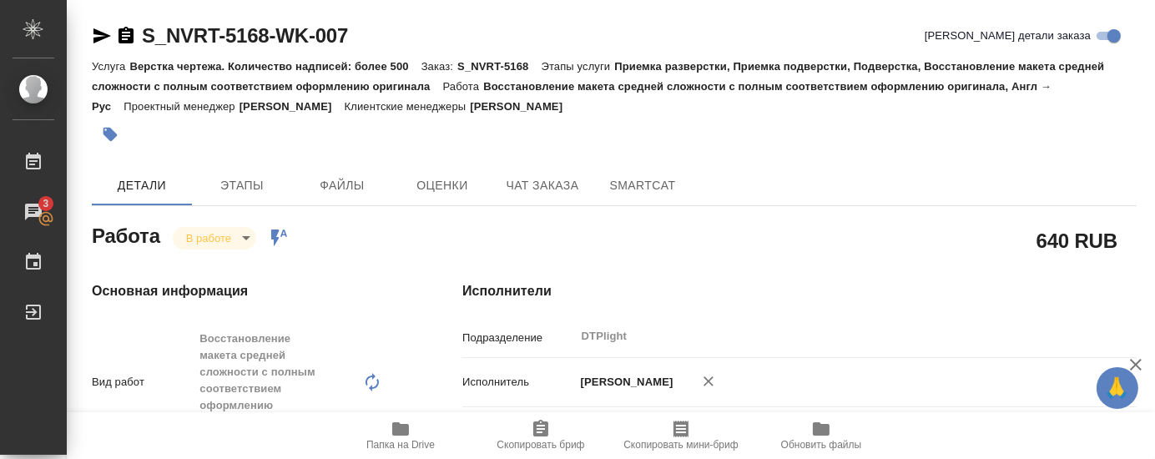
type textarea "x"
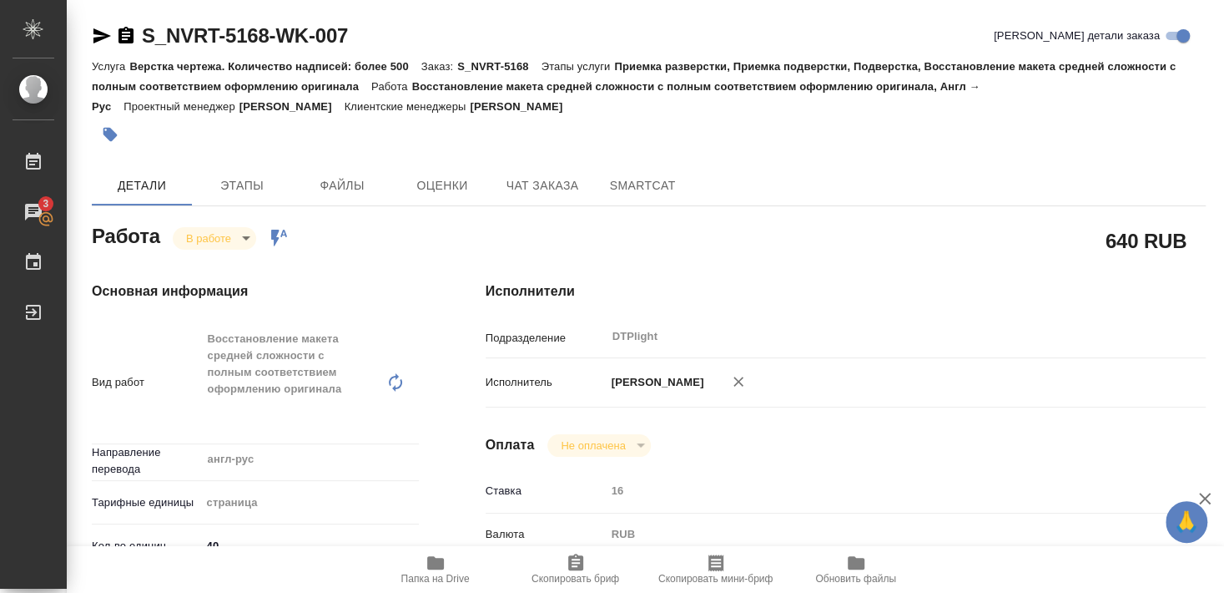
type textarea "x"
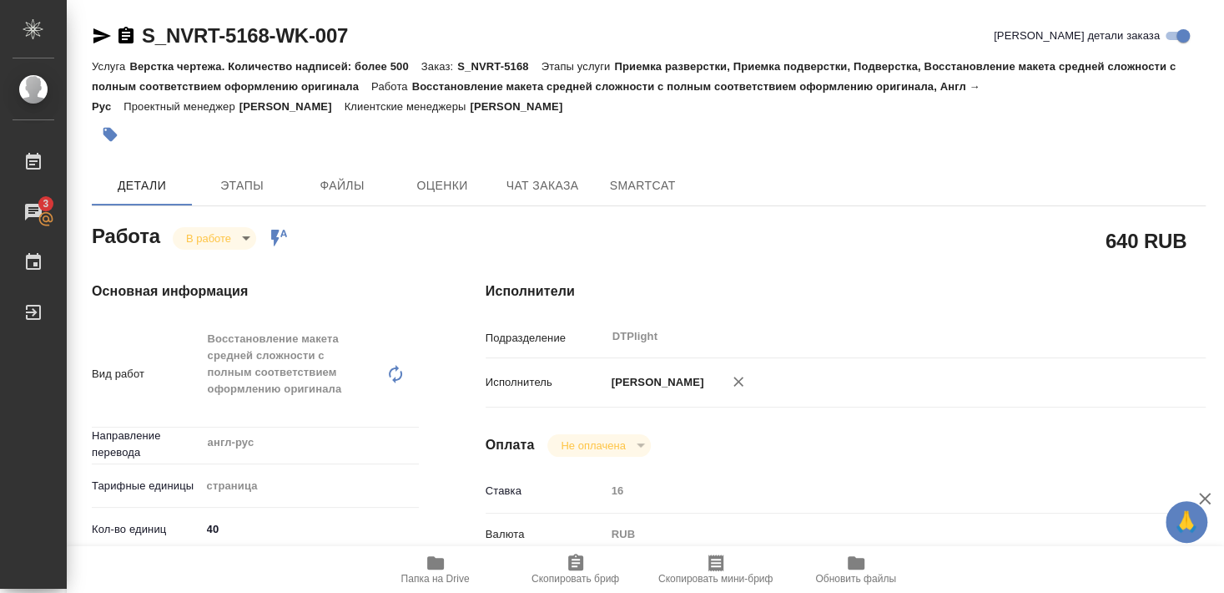
type textarea "x"
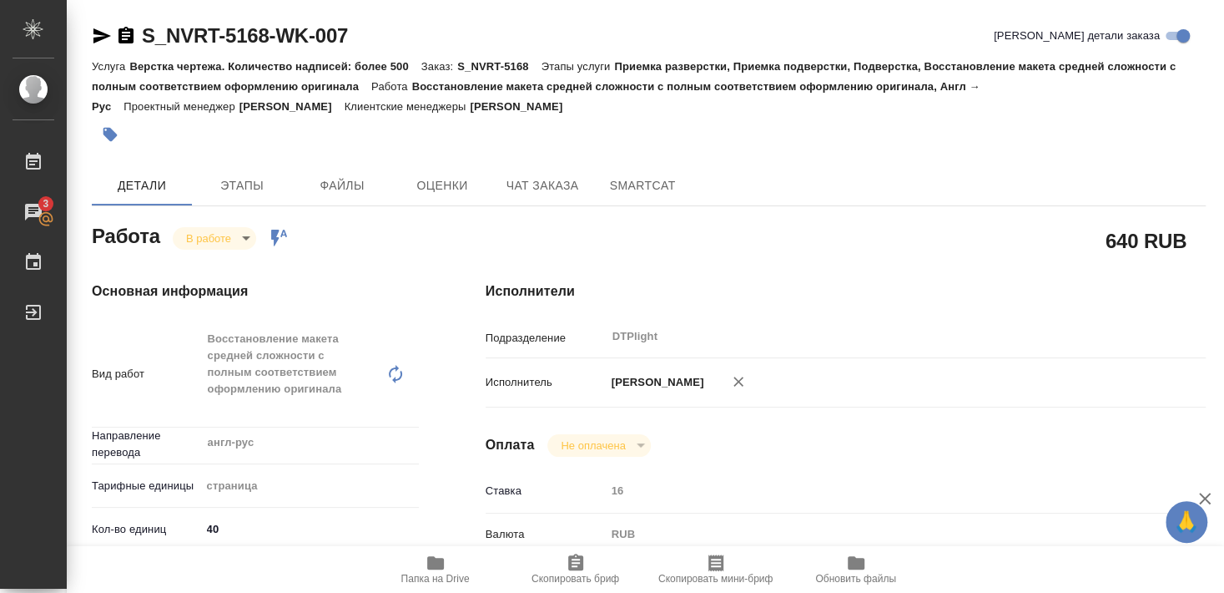
type textarea "x"
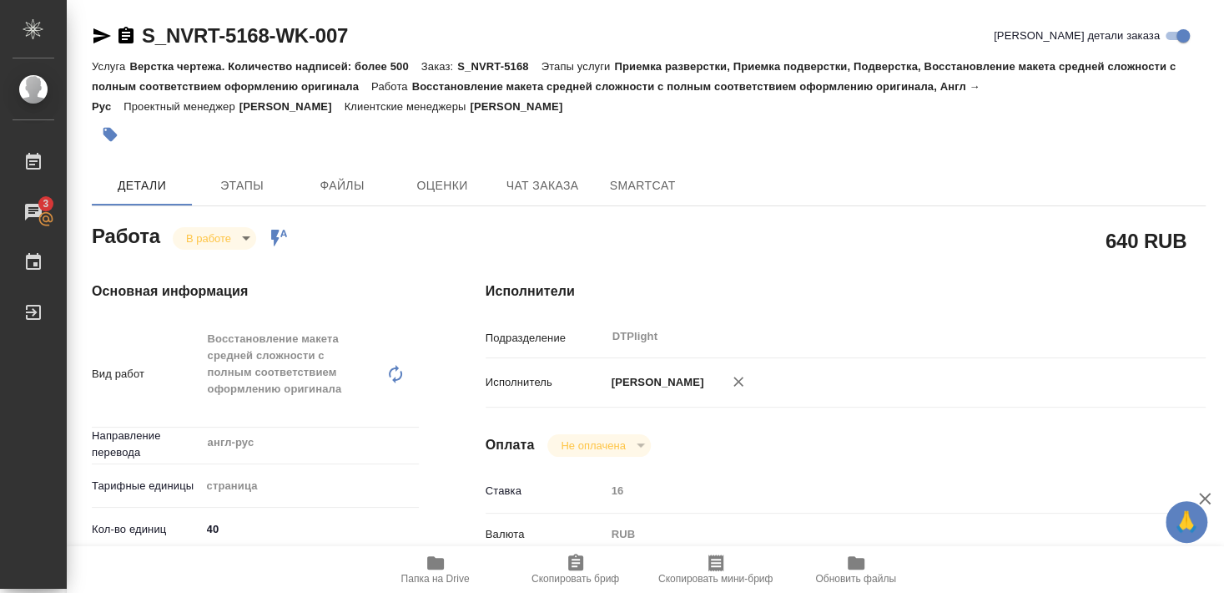
type textarea "x"
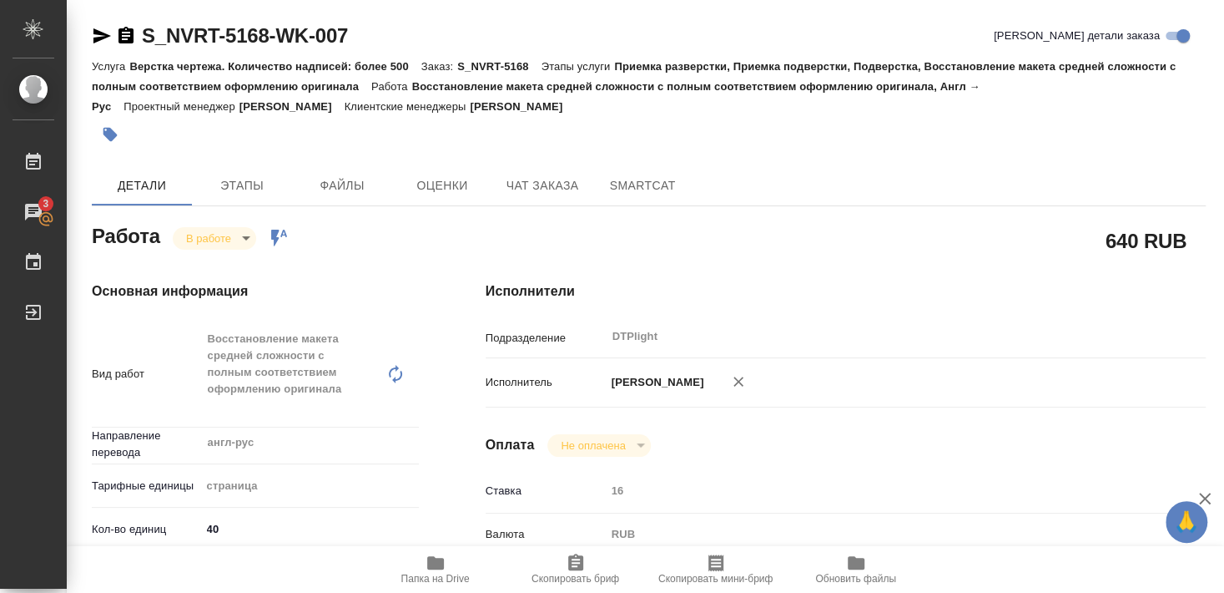
type textarea "x"
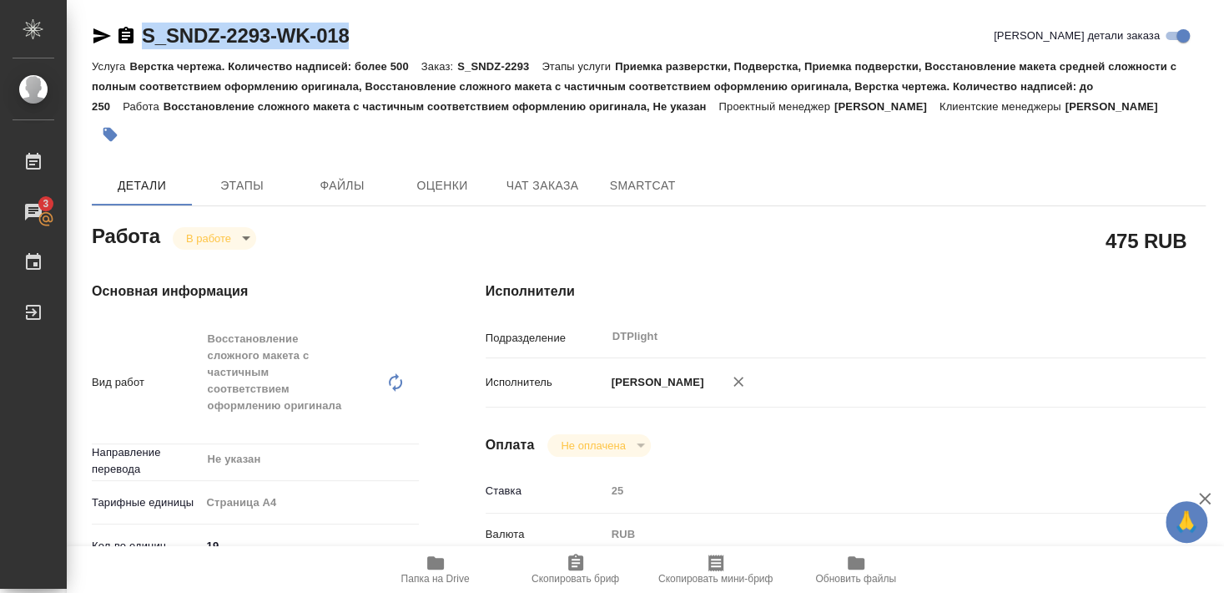
drag, startPoint x: 144, startPoint y: 51, endPoint x: 362, endPoint y: 49, distance: 217.8
click at [362, 49] on div "S_SNDZ-2293-WK-018 Кратко детали заказа" at bounding box center [649, 39] width 1114 height 33
copy link "S_SNDZ-2293-WK-018"
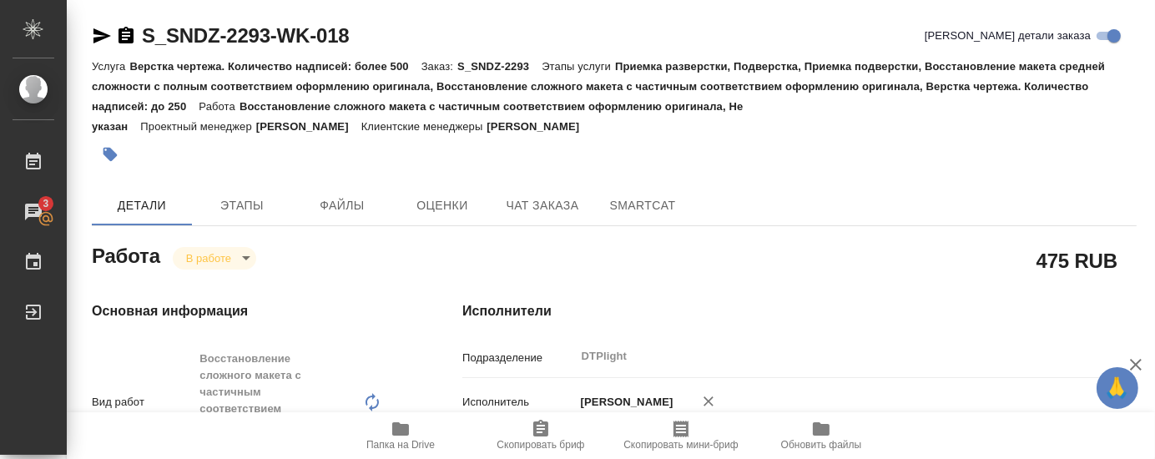
click at [285, 170] on div at bounding box center [440, 154] width 697 height 37
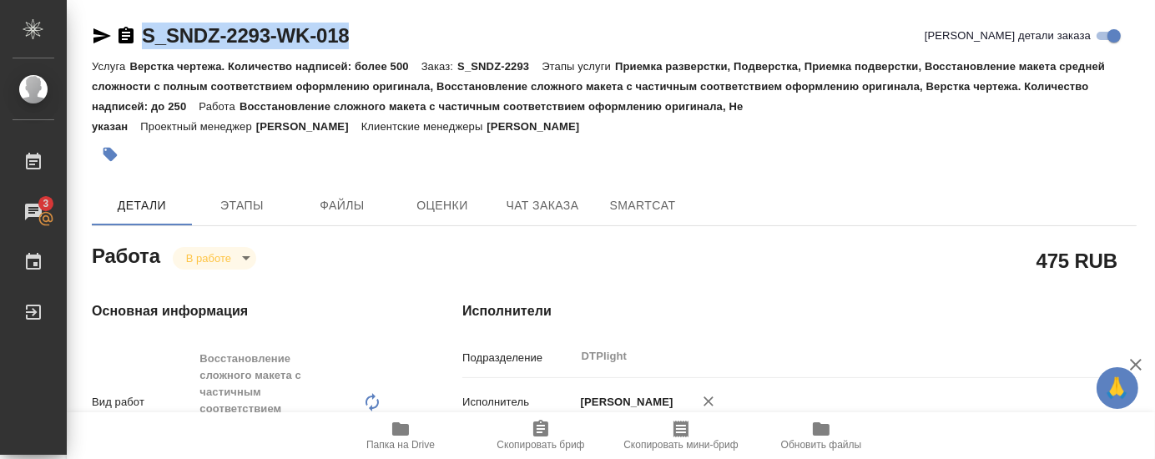
drag, startPoint x: 139, startPoint y: 51, endPoint x: 366, endPoint y: 54, distance: 227.9
click at [366, 54] on div "S_SNDZ-2293-WK-018 Кратко детали заказа" at bounding box center [614, 39] width 1045 height 33
copy div "S_SNDZ-2293-WK-018"
click at [377, 168] on div at bounding box center [440, 154] width 697 height 37
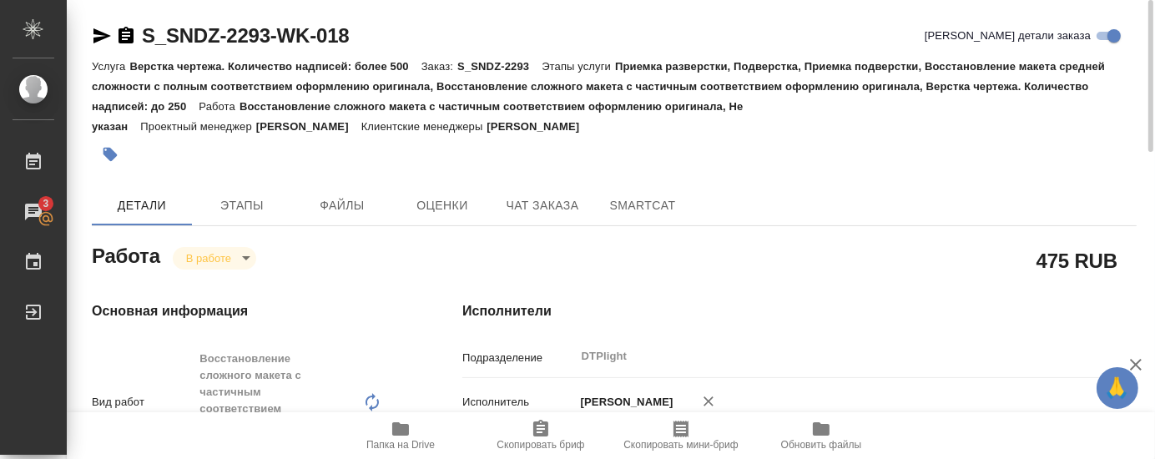
click at [759, 169] on div at bounding box center [440, 154] width 697 height 37
click at [281, 154] on div at bounding box center [440, 154] width 697 height 37
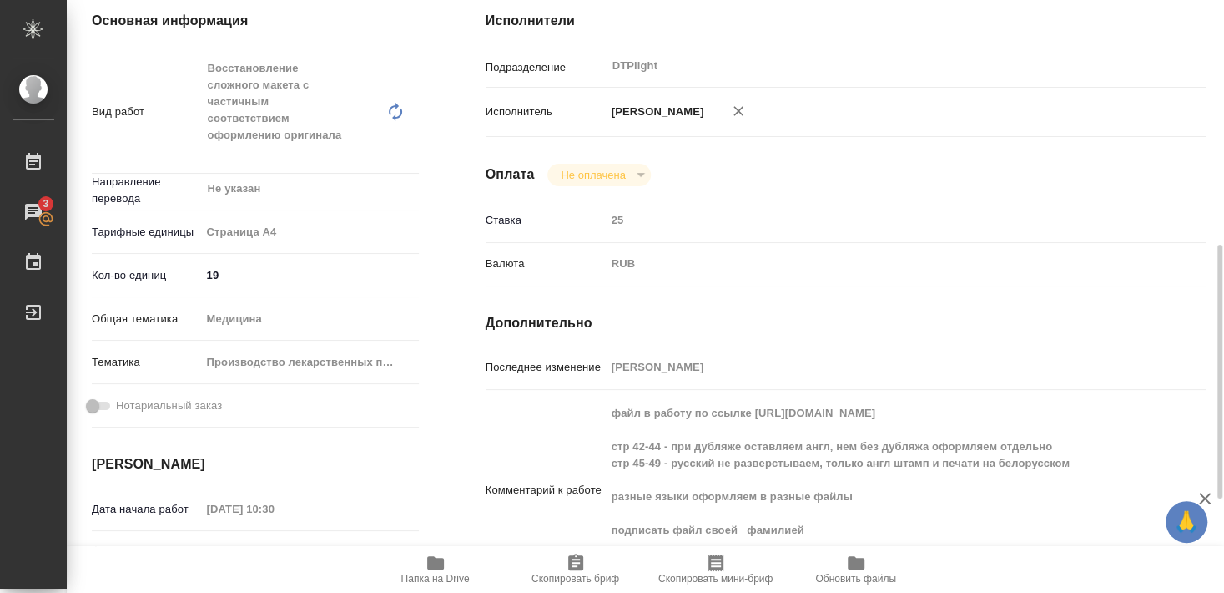
scroll to position [361, 0]
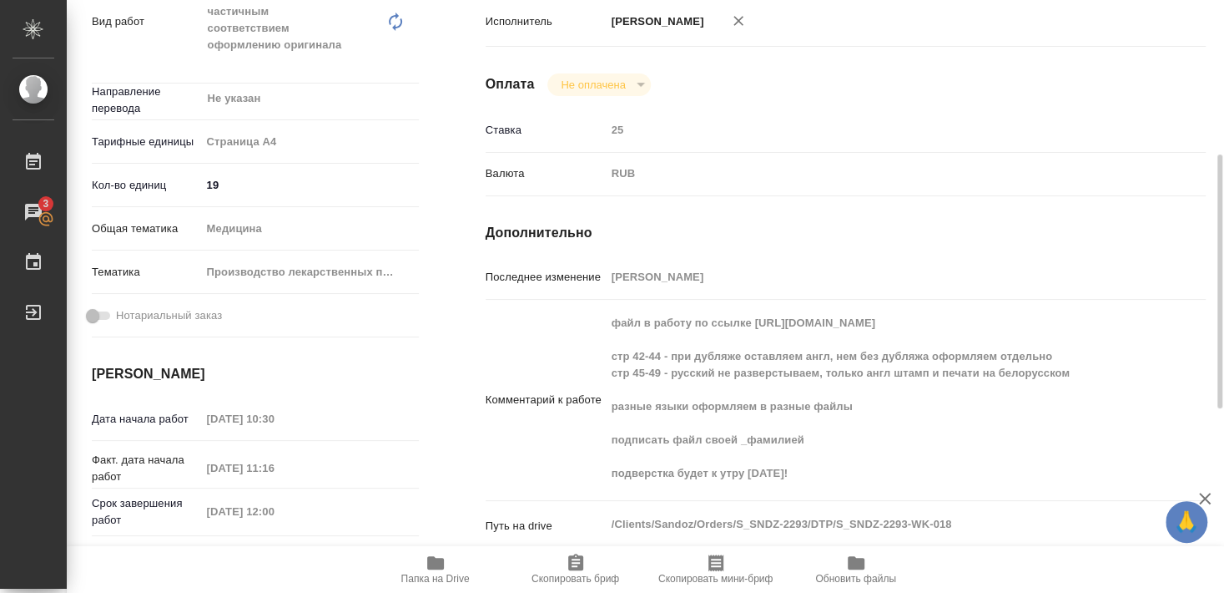
click at [441, 569] on icon "button" at bounding box center [436, 562] width 20 height 20
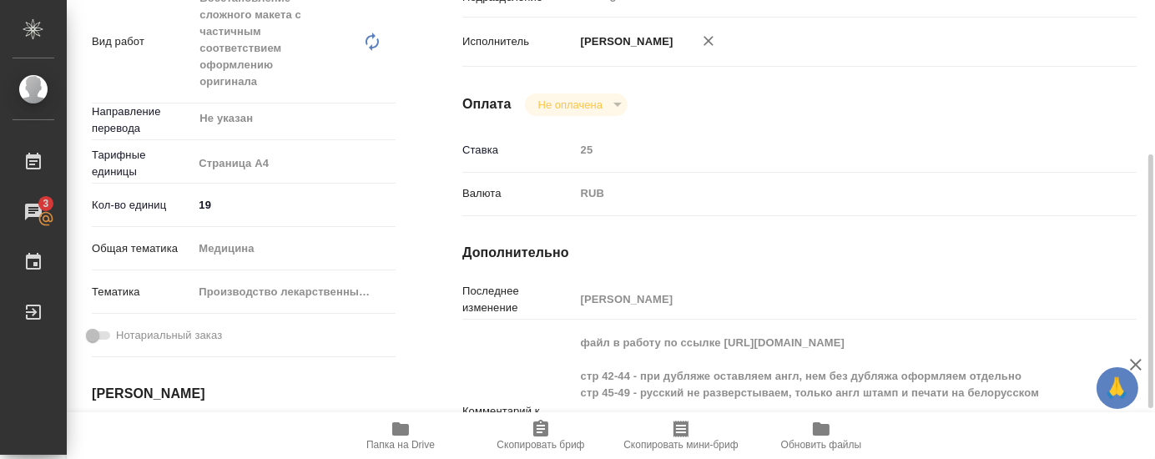
click at [729, 93] on div "Оплата Не оплачена notPayed" at bounding box center [799, 104] width 674 height 23
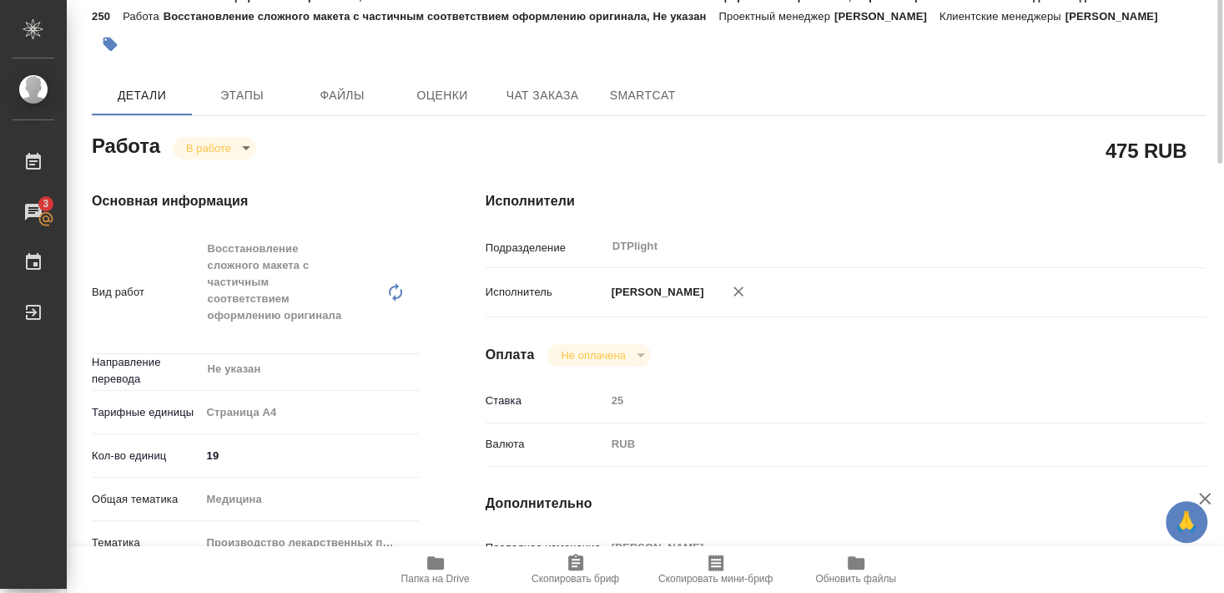
scroll to position [0, 0]
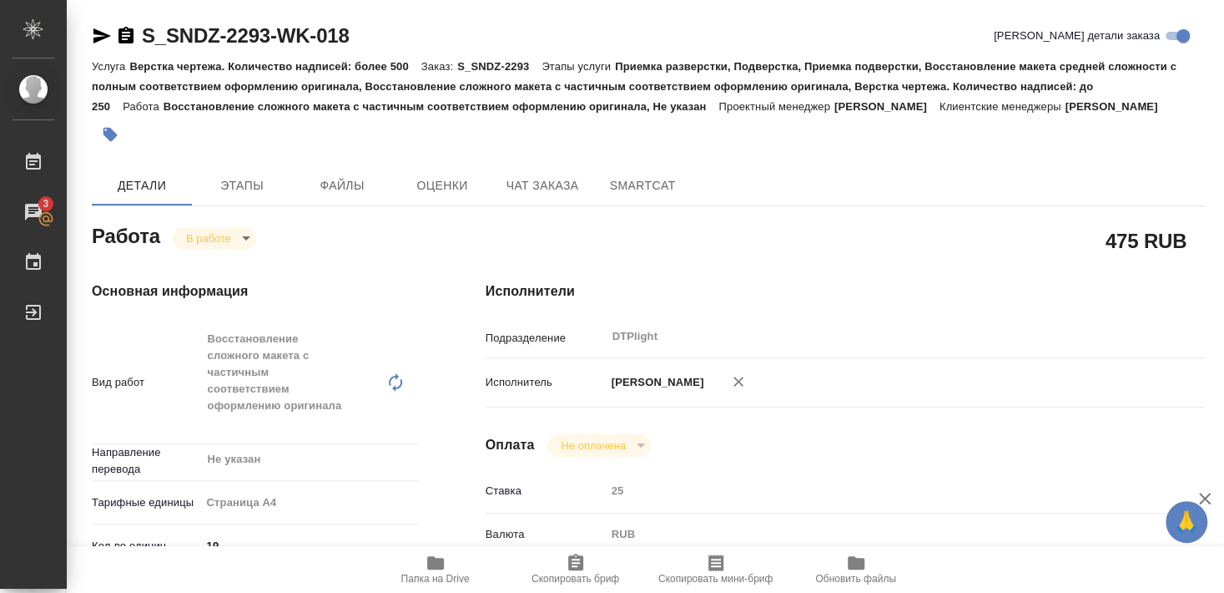
drag, startPoint x: 102, startPoint y: 35, endPoint x: 342, endPoint y: 126, distance: 257.0
click at [101, 34] on icon "button" at bounding box center [102, 35] width 18 height 15
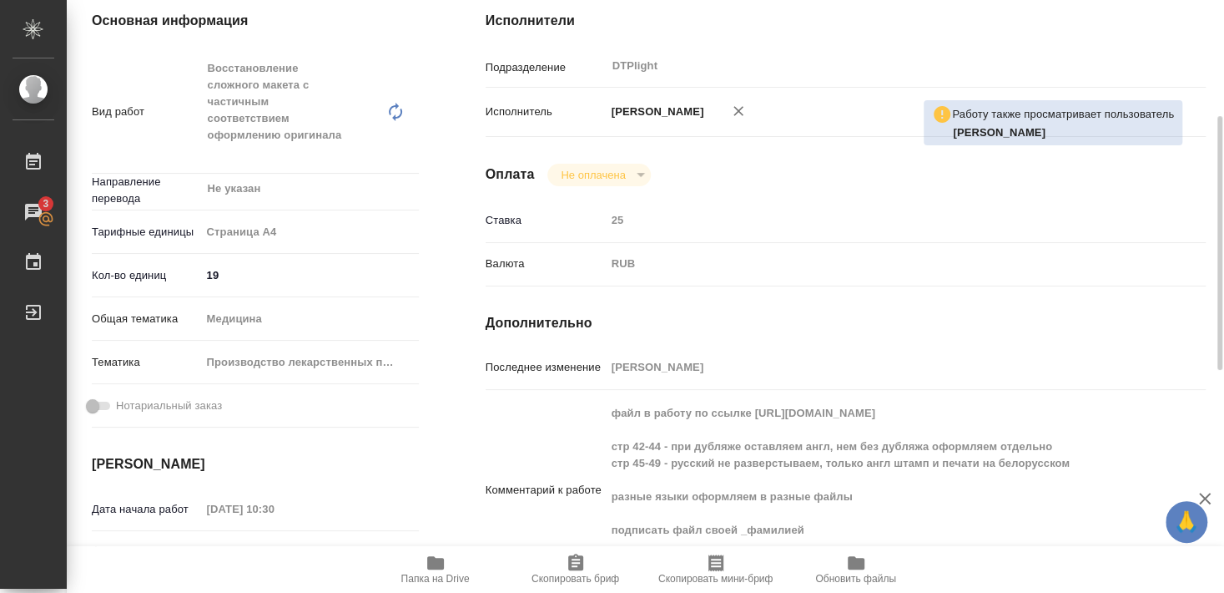
scroll to position [541, 0]
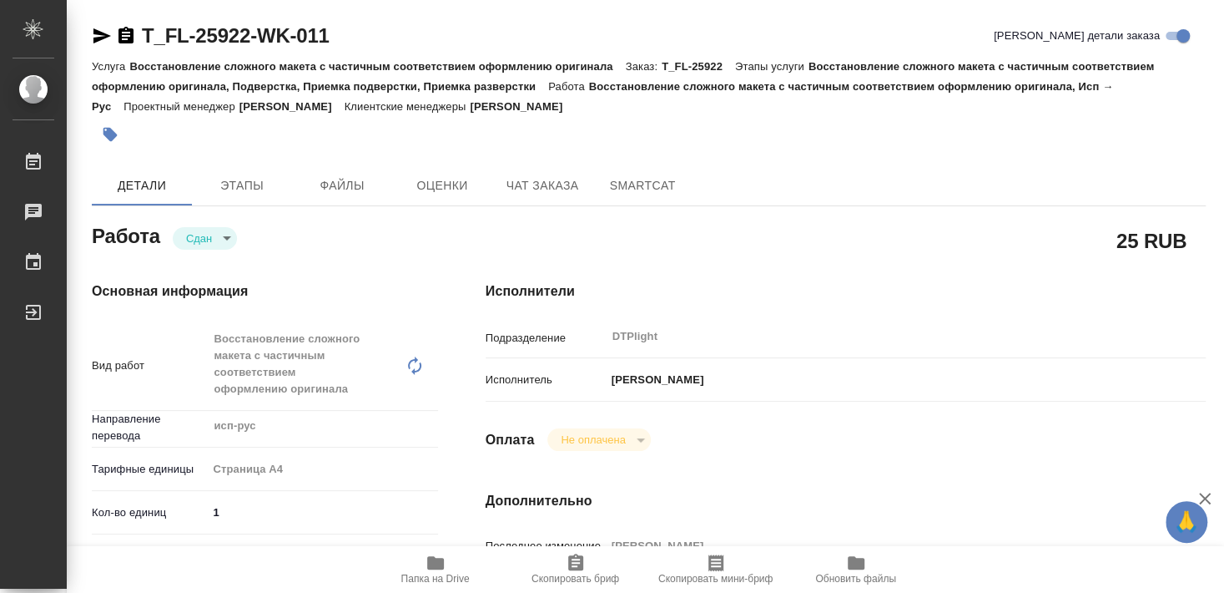
type textarea "x"
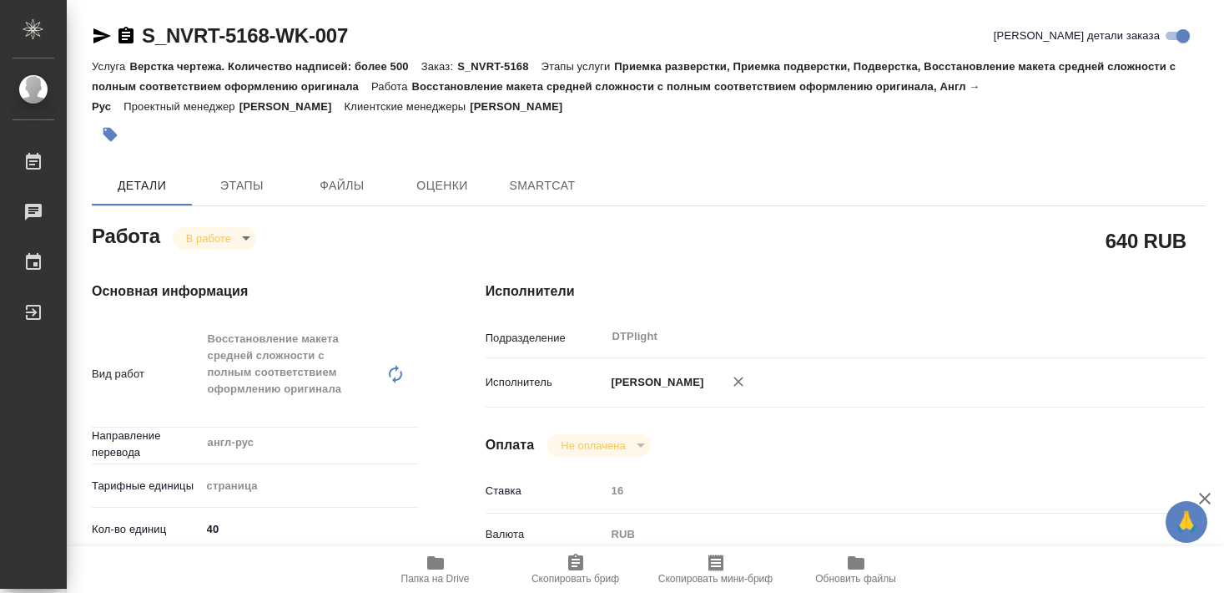
type textarea "x"
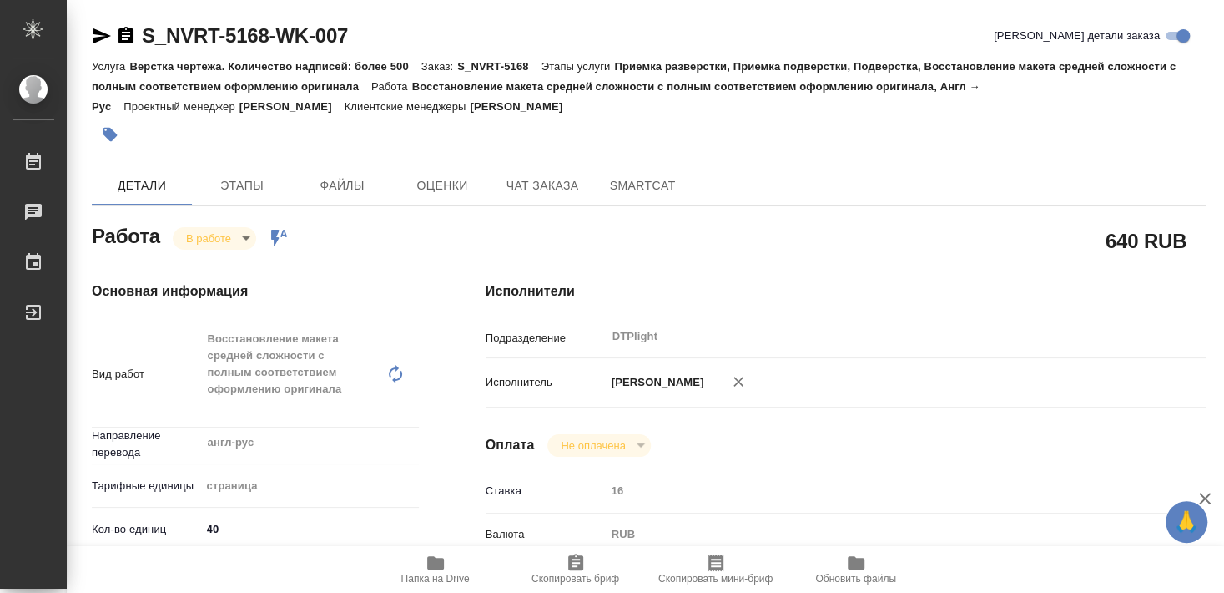
type textarea "x"
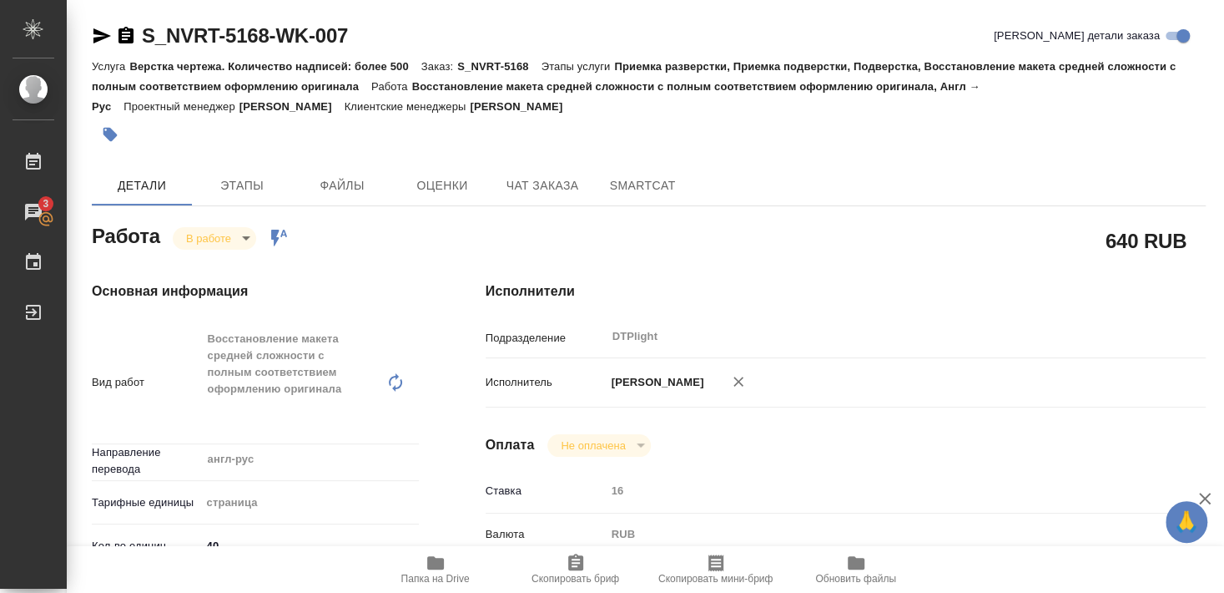
type textarea "x"
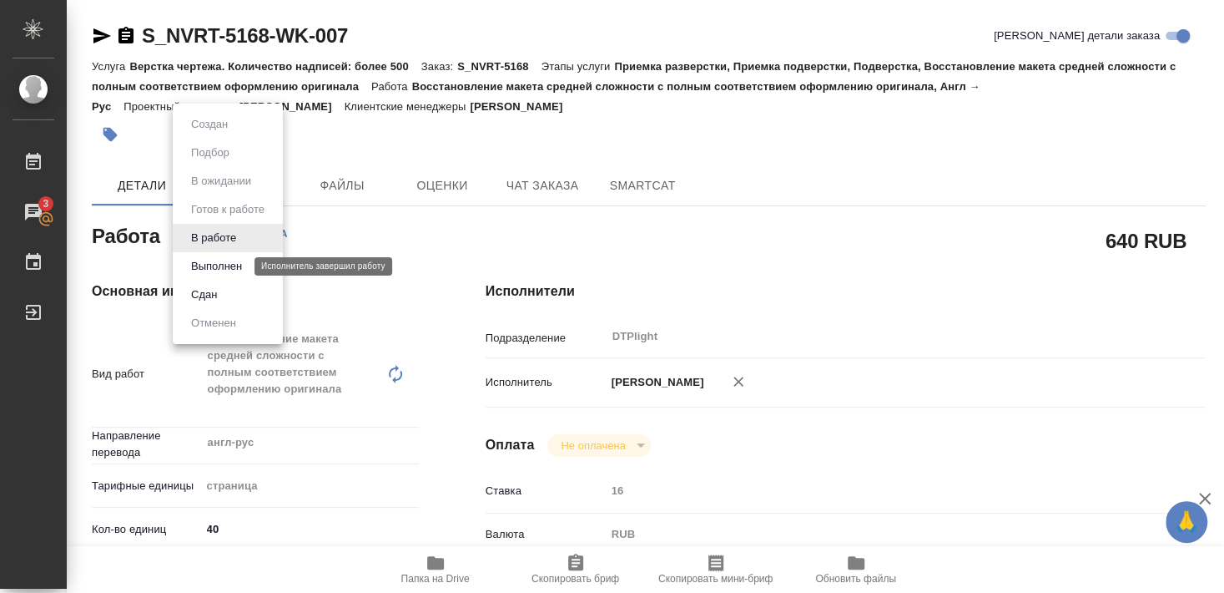
click at [222, 264] on button "Выполнен" at bounding box center [216, 266] width 61 height 18
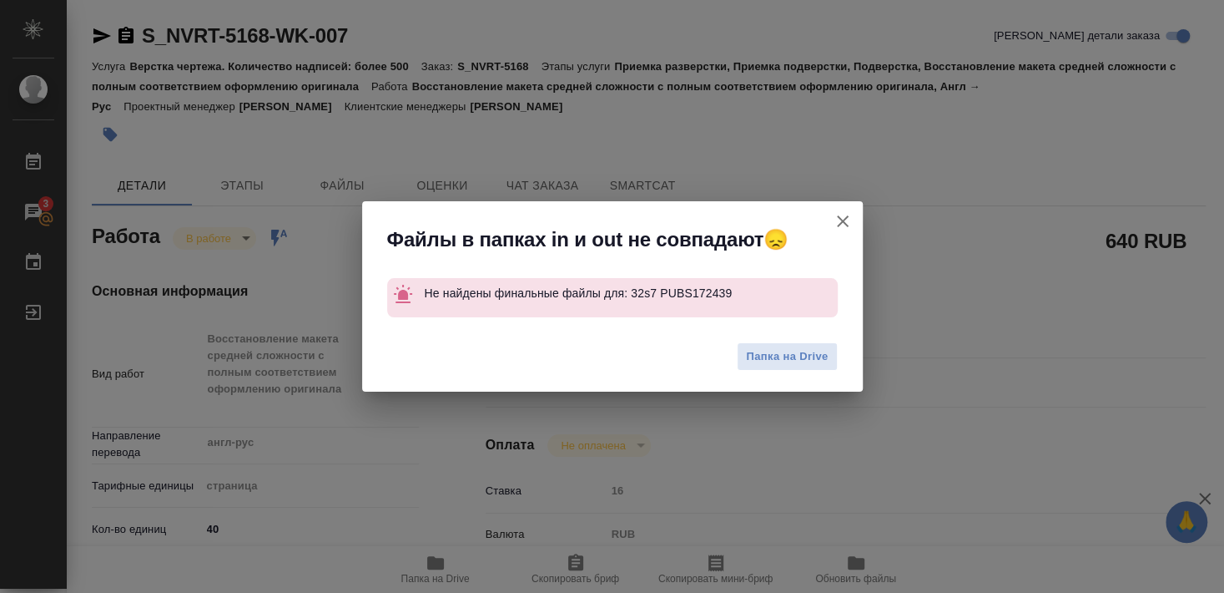
type textarea "x"
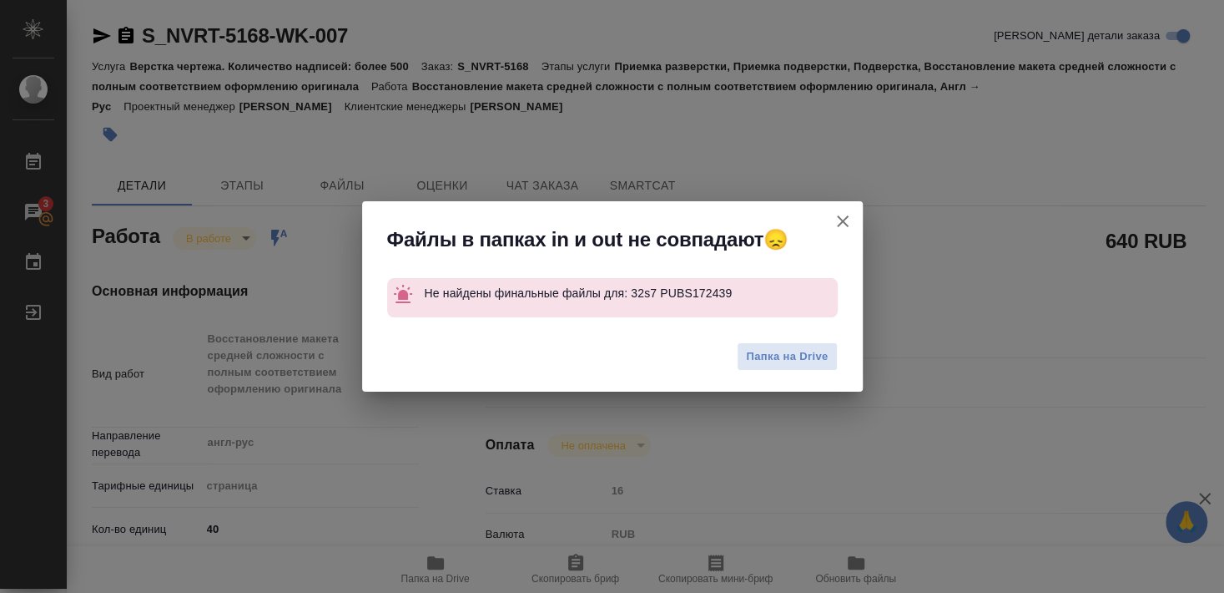
type textarea "x"
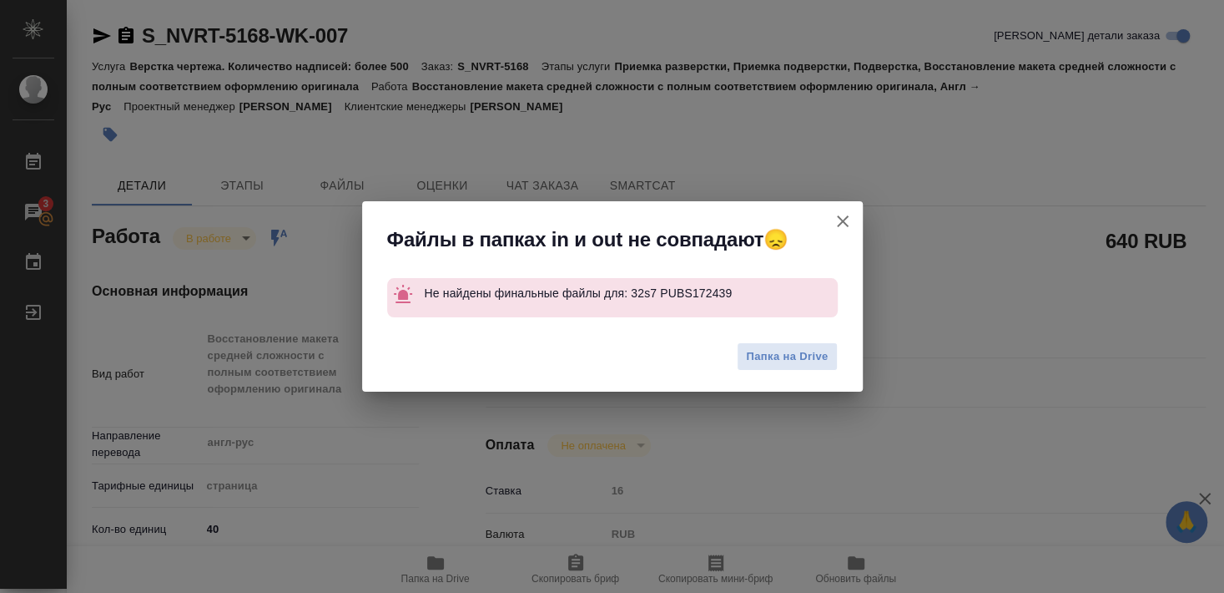
type textarea "x"
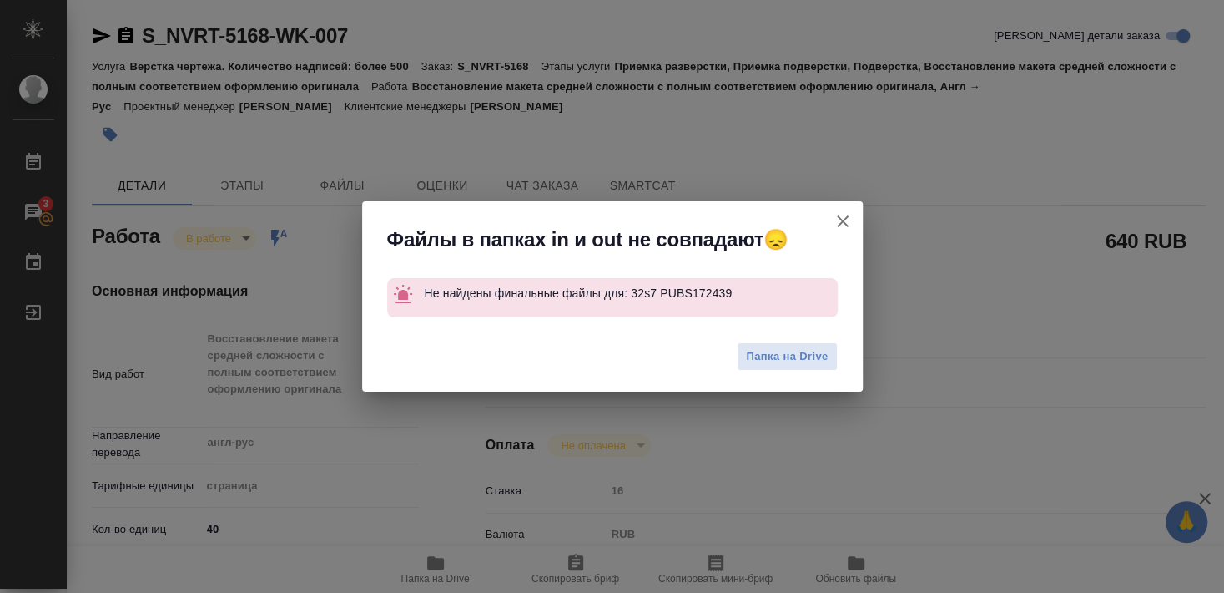
click at [843, 218] on icon "button" at bounding box center [843, 221] width 20 height 20
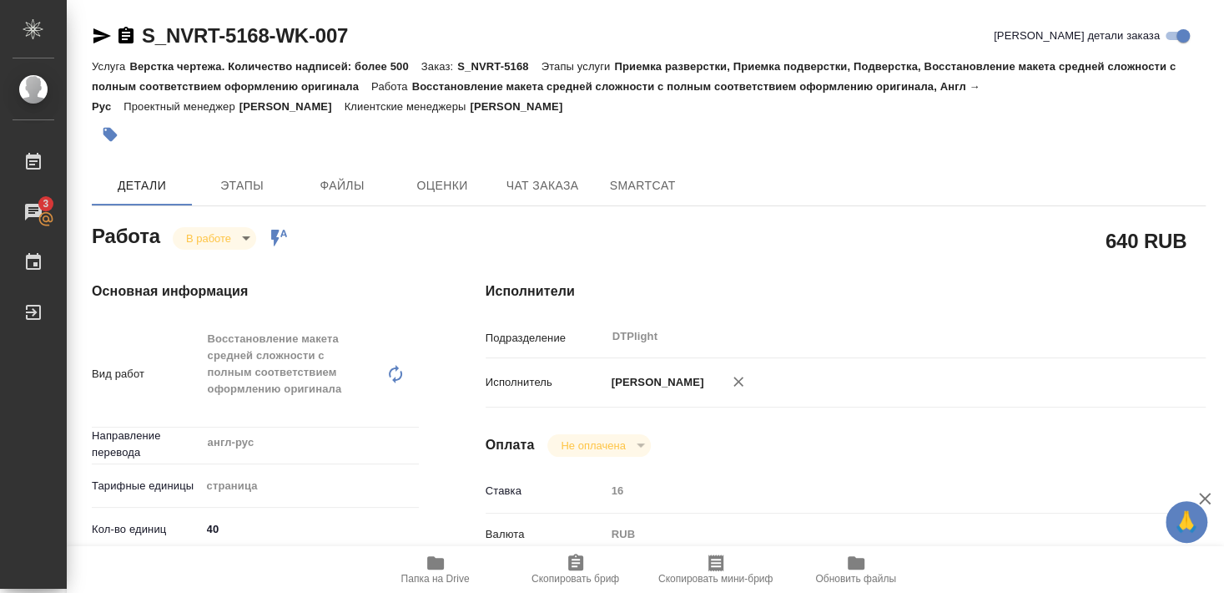
type textarea "x"
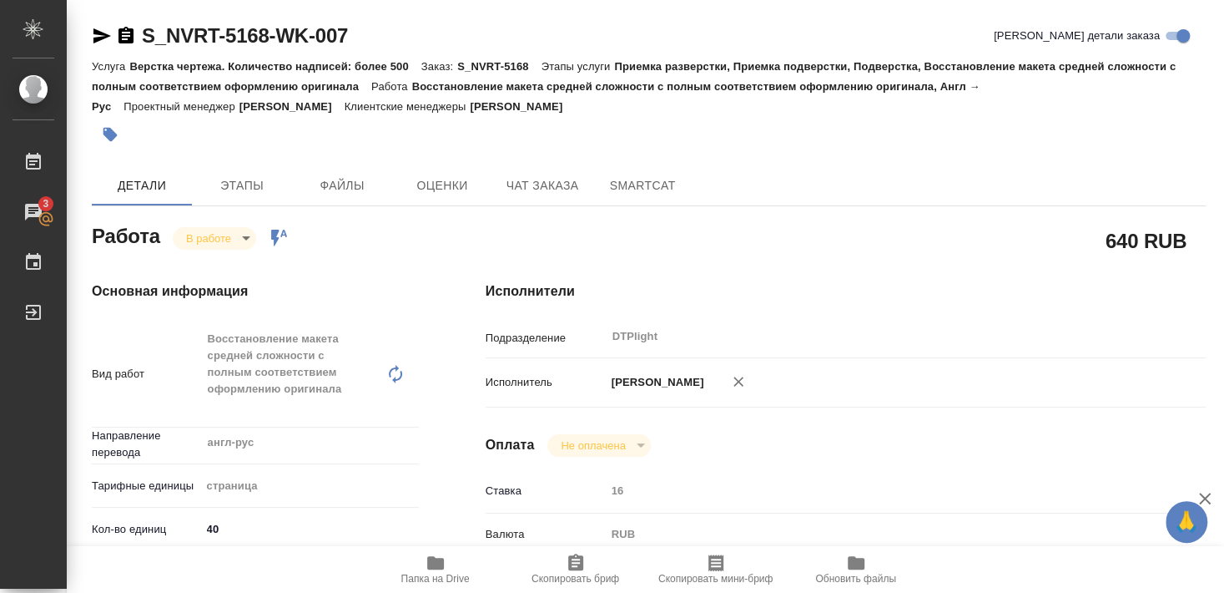
click at [100, 38] on icon "button" at bounding box center [102, 35] width 18 height 15
